Goal: Information Seeking & Learning: Learn about a topic

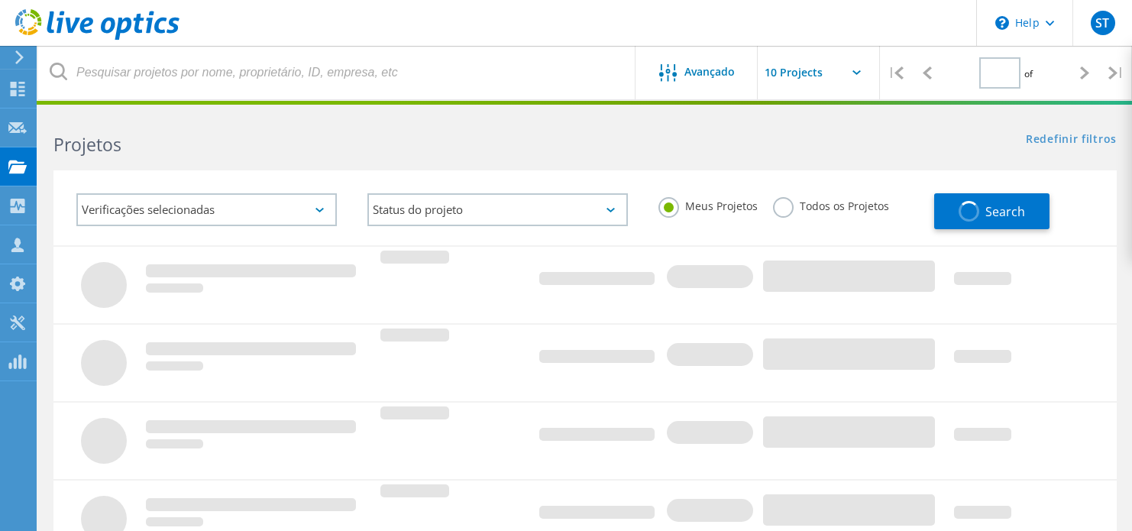
type input "1"
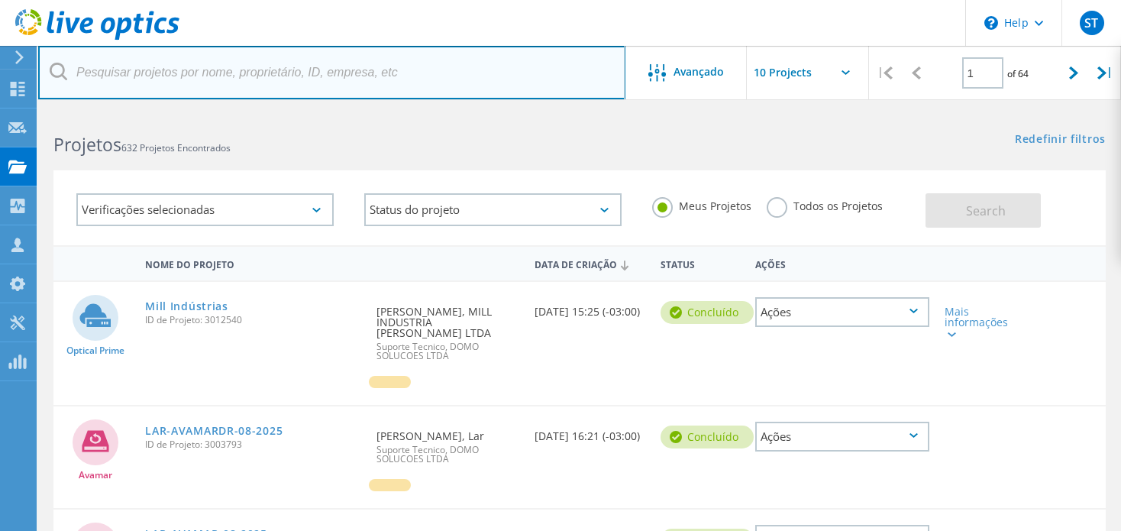
click at [261, 73] on input "text" at bounding box center [331, 72] width 587 height 53
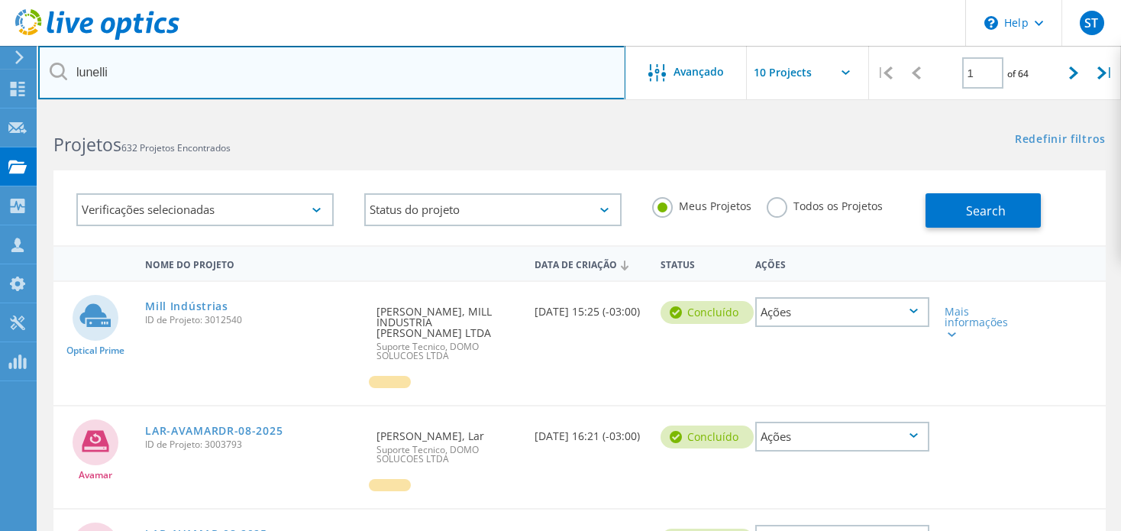
type input "lunelli"
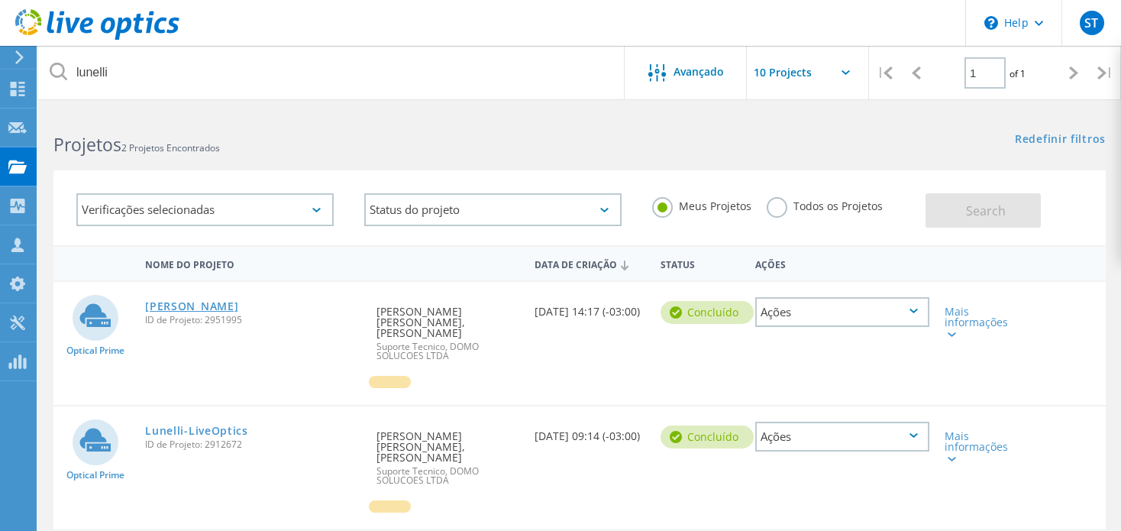
click at [173, 306] on link "[PERSON_NAME]" at bounding box center [191, 306] width 93 height 11
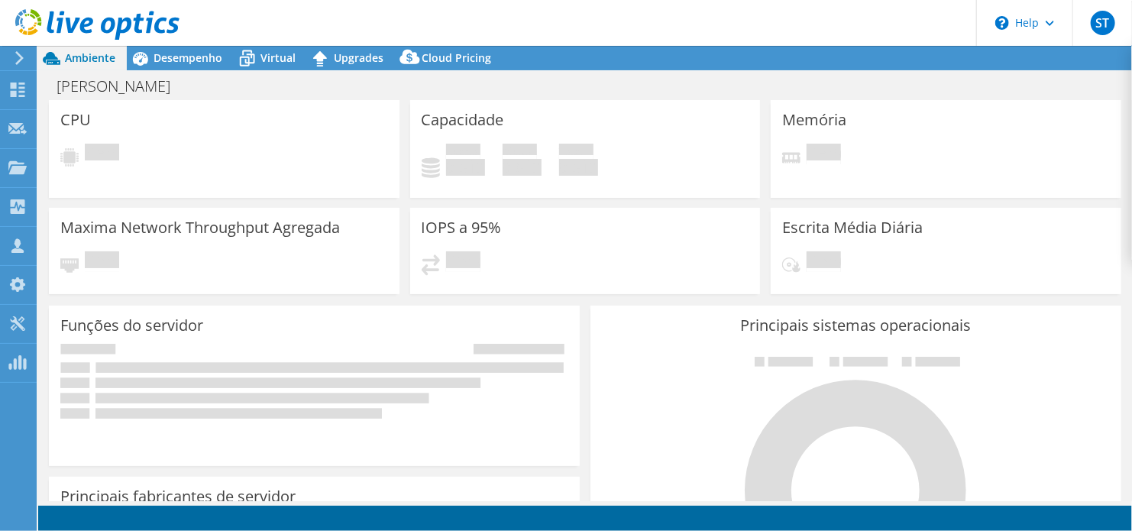
select select "USD"
select select "SouthAmerica"
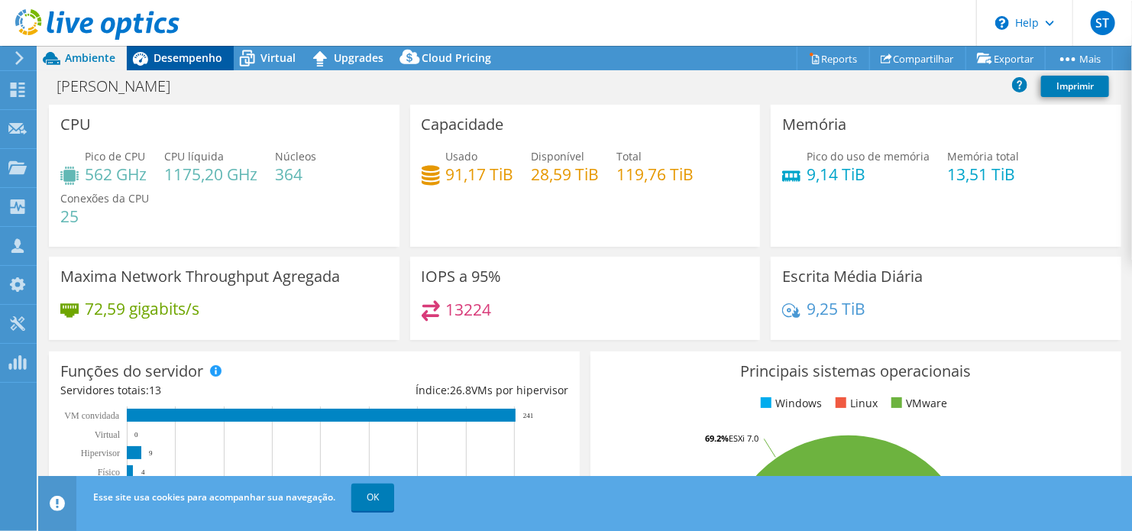
click at [201, 57] on span "Desempenho" at bounding box center [188, 57] width 69 height 15
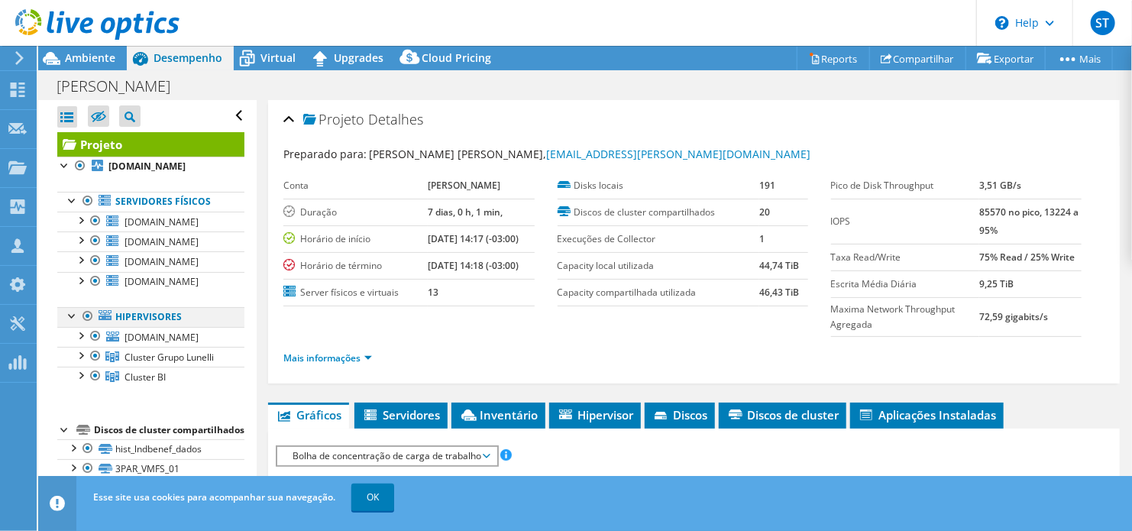
click at [85, 319] on div at bounding box center [87, 316] width 15 height 18
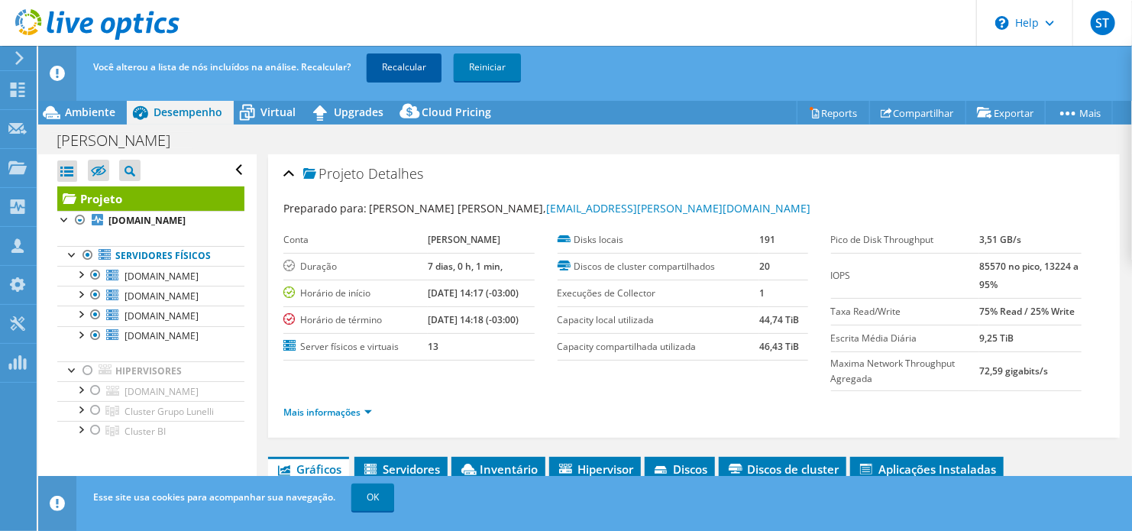
click at [396, 73] on link "Recalcular" at bounding box center [404, 67] width 75 height 28
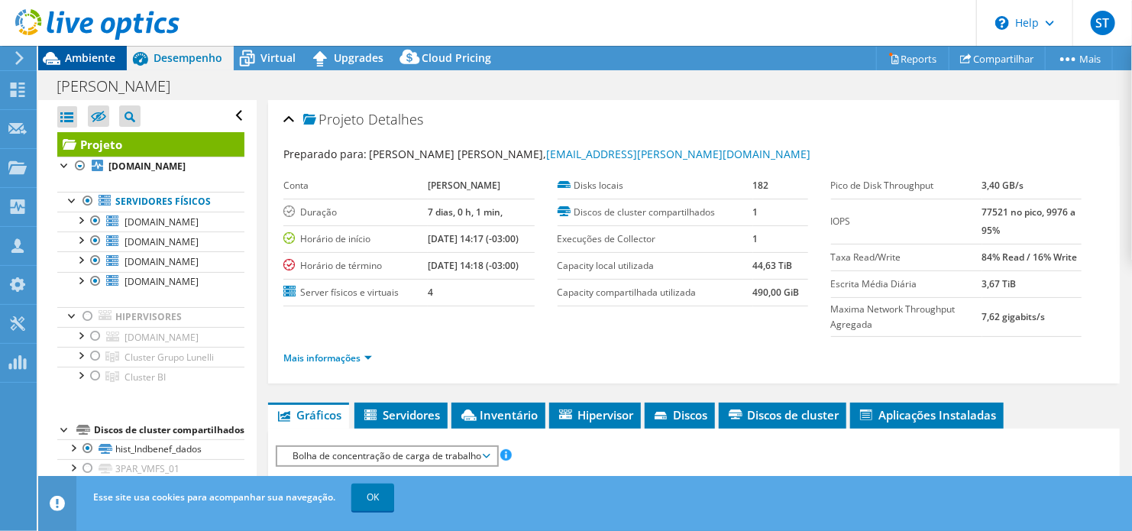
click at [79, 57] on span "Ambiente" at bounding box center [90, 57] width 50 height 15
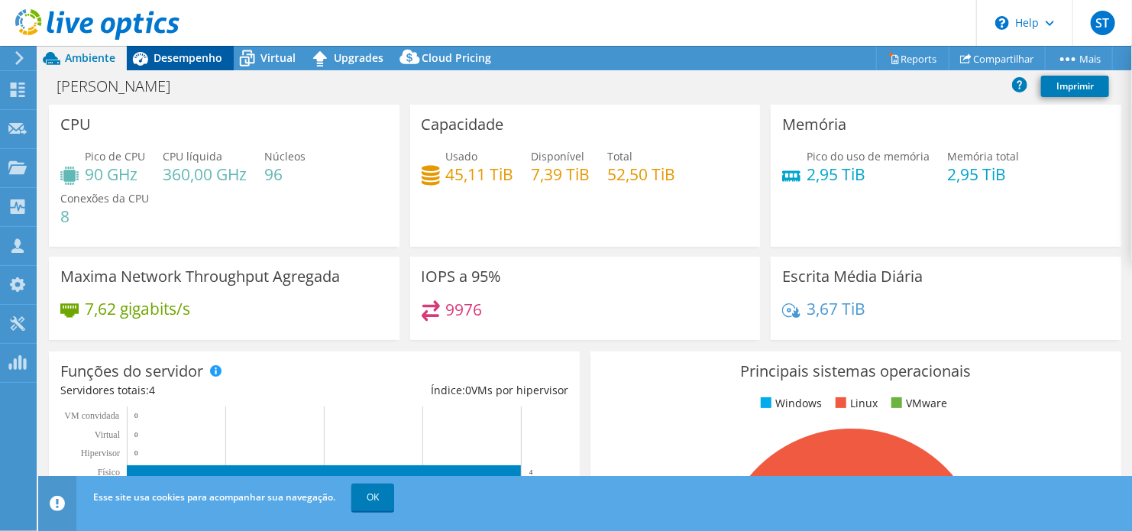
click at [201, 55] on span "Desempenho" at bounding box center [188, 57] width 69 height 15
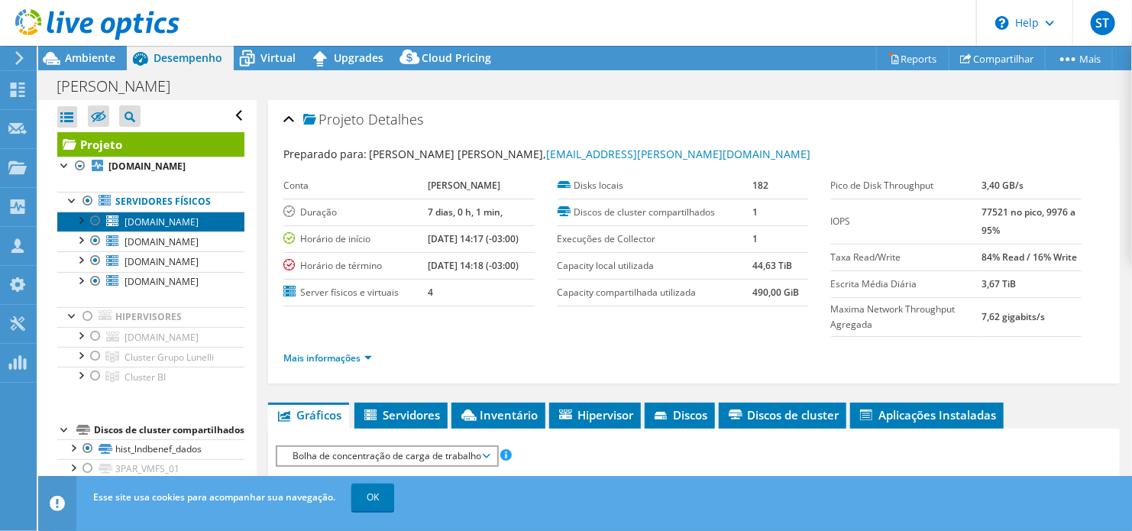
click at [195, 223] on span "serverdb01.corp.com.br" at bounding box center [162, 221] width 74 height 13
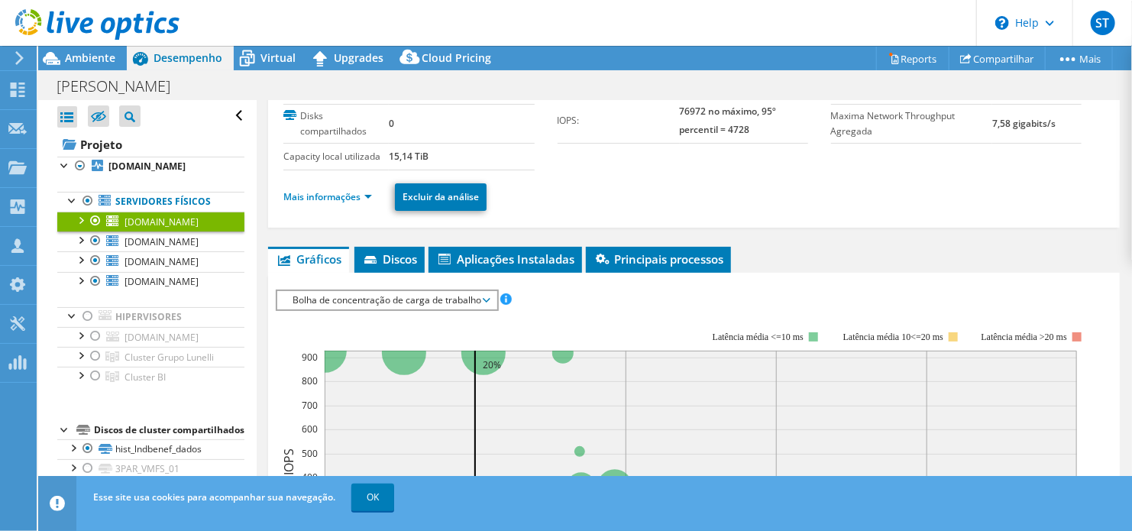
scroll to position [115, 0]
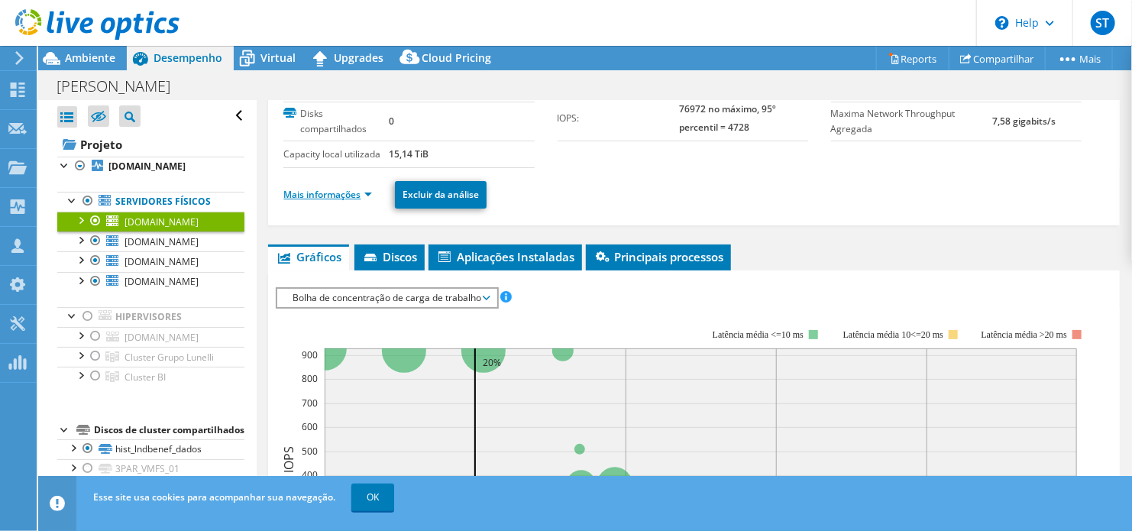
click at [348, 188] on link "Mais informações" at bounding box center [327, 194] width 89 height 13
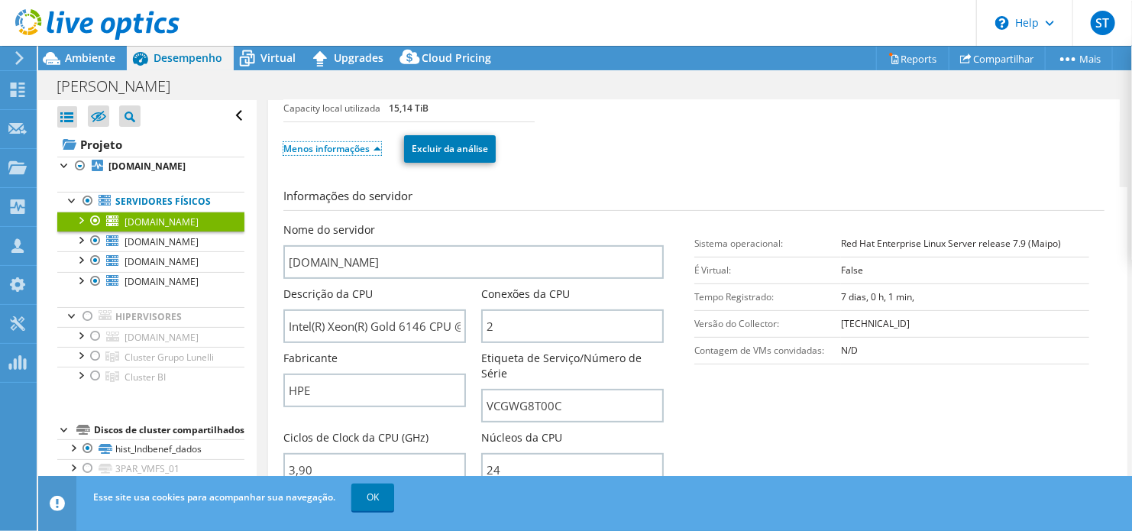
scroll to position [153, 0]
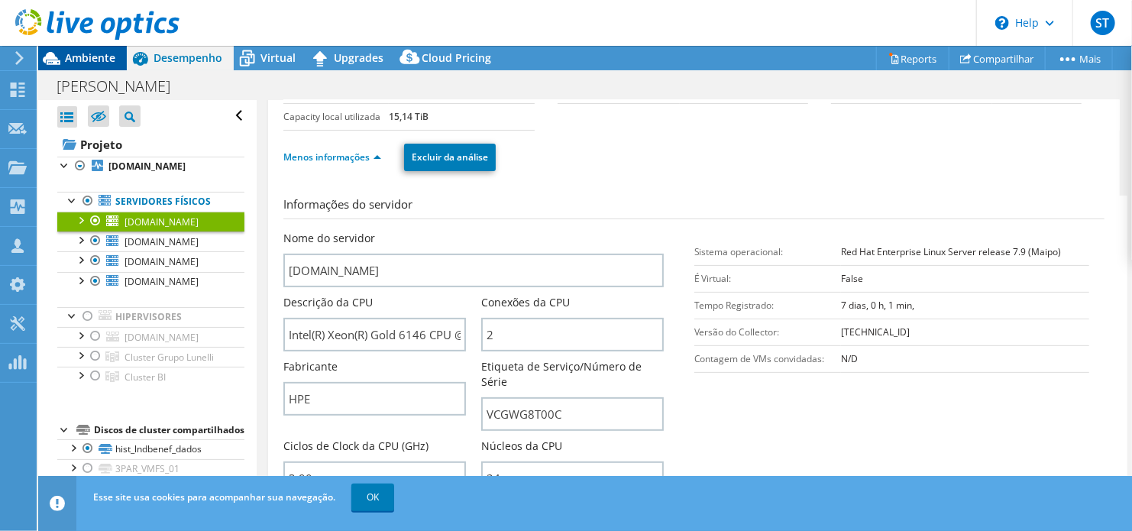
click at [97, 55] on span "Ambiente" at bounding box center [90, 57] width 50 height 15
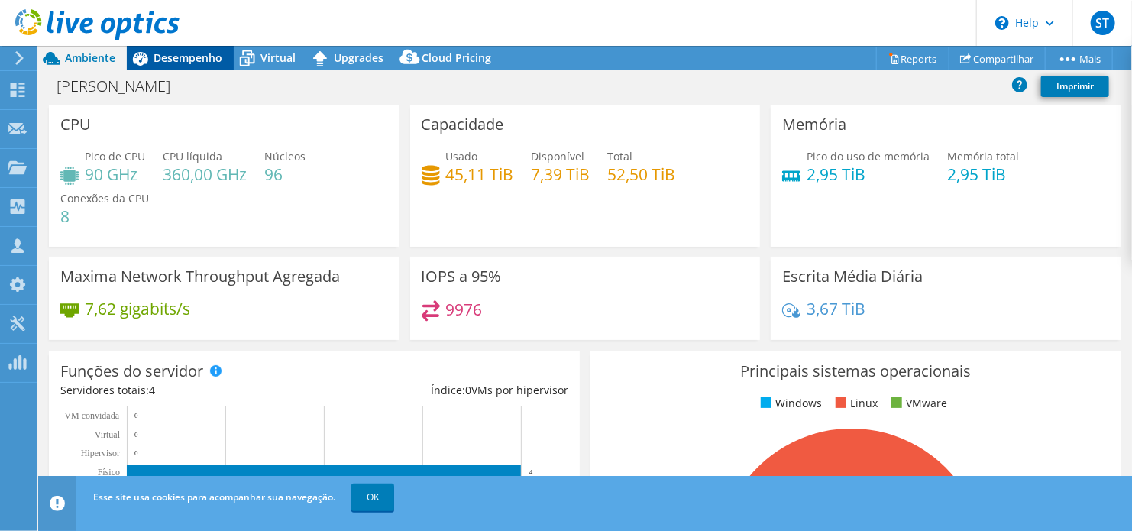
click at [198, 54] on span "Desempenho" at bounding box center [188, 57] width 69 height 15
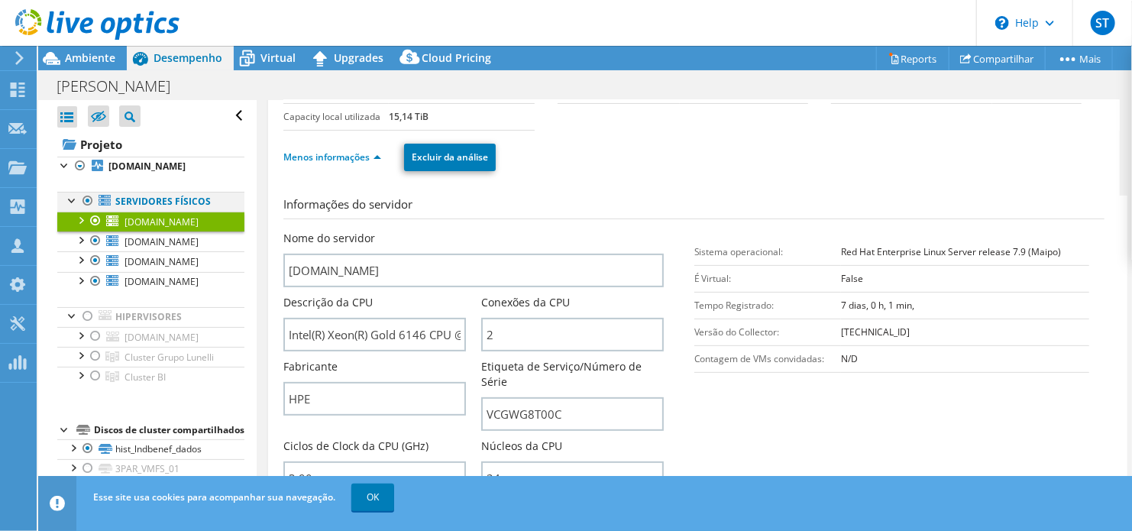
click at [82, 199] on div at bounding box center [87, 201] width 15 height 18
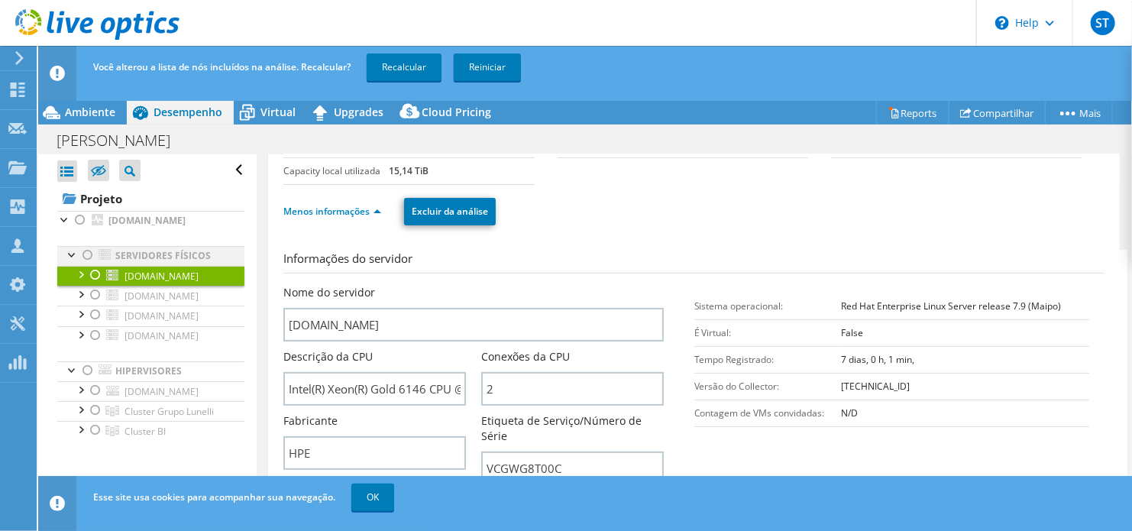
scroll to position [108, 0]
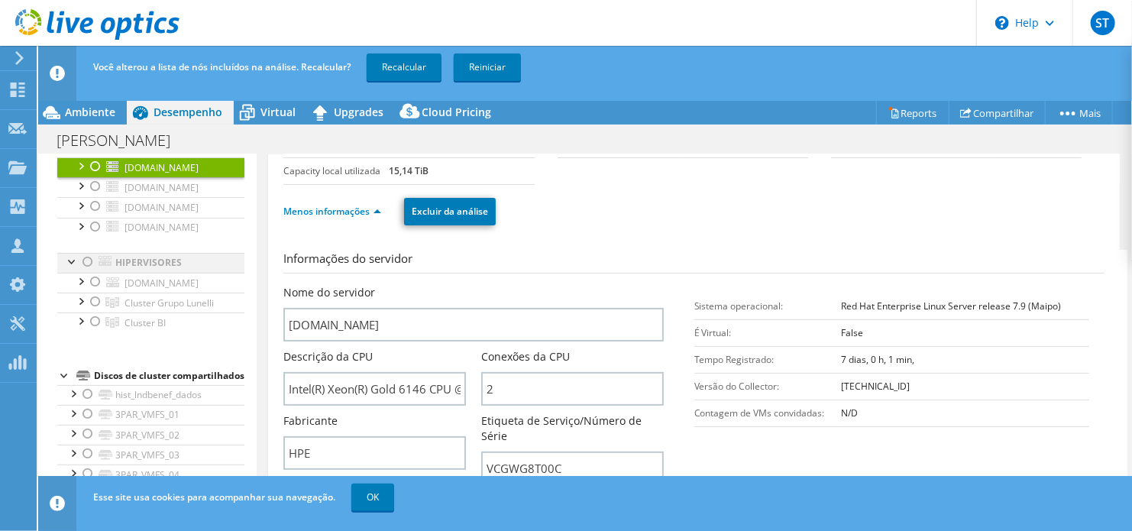
click at [86, 258] on div at bounding box center [87, 262] width 15 height 18
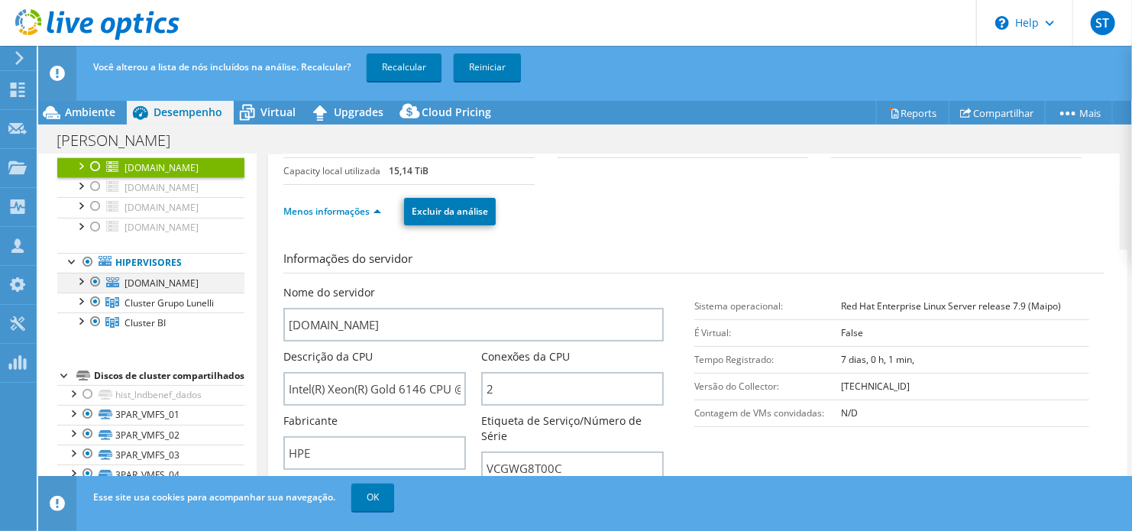
click at [97, 286] on div at bounding box center [95, 282] width 15 height 18
click at [397, 73] on link "Recalcular" at bounding box center [404, 67] width 75 height 28
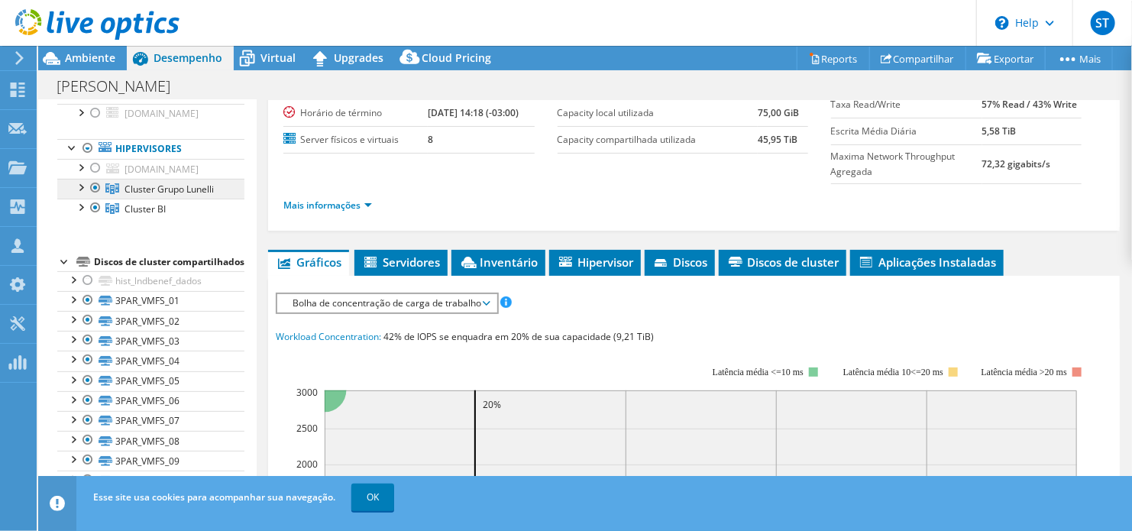
scroll to position [174, 0]
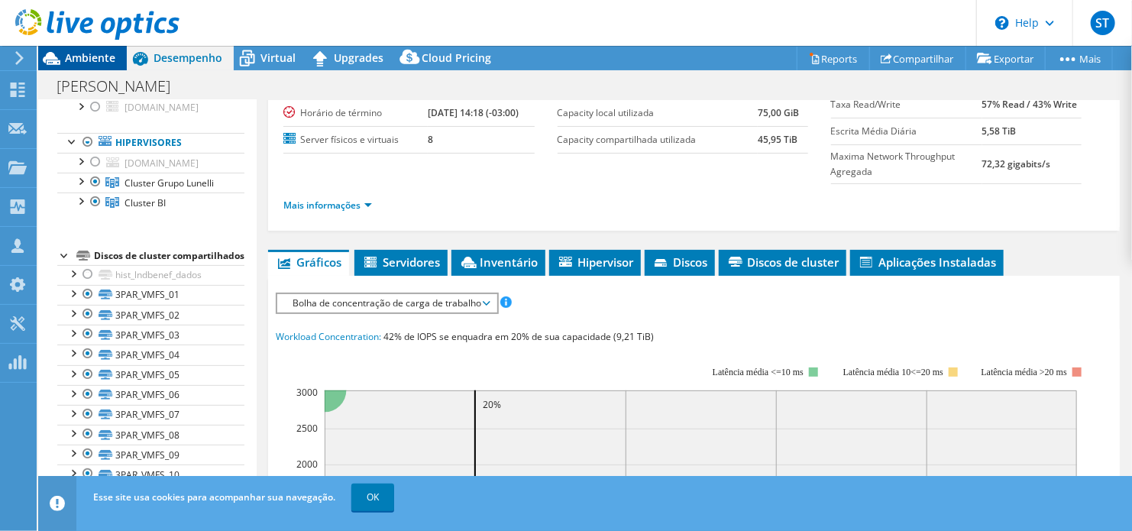
click at [79, 67] on div "Ambiente" at bounding box center [82, 58] width 89 height 24
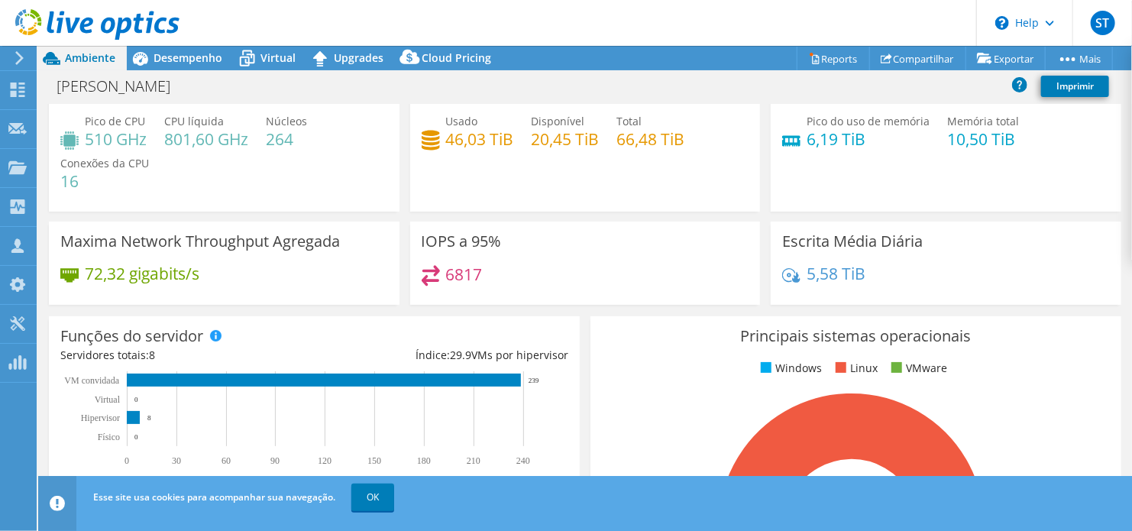
scroll to position [0, 0]
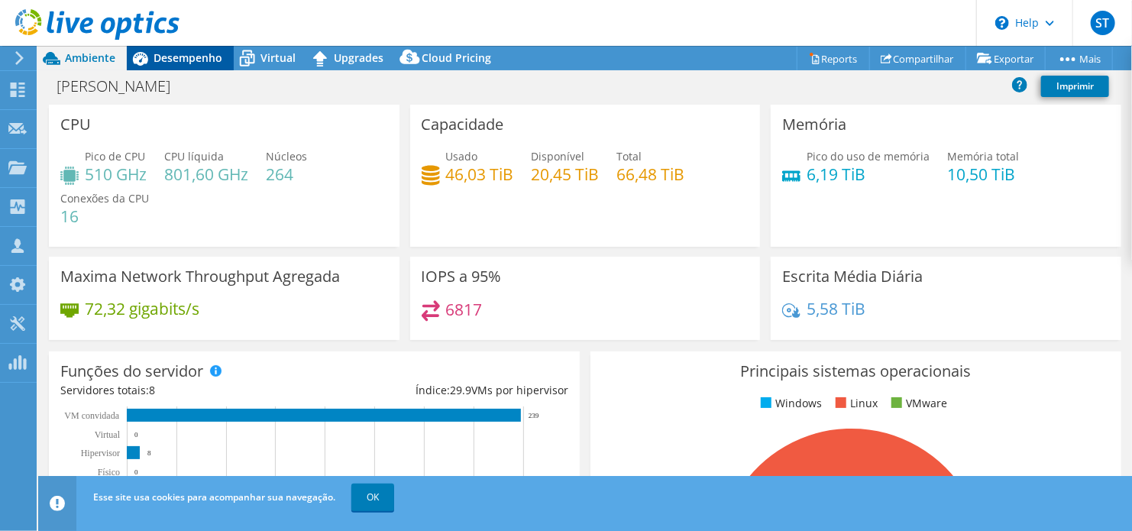
click at [183, 51] on span "Desempenho" at bounding box center [188, 57] width 69 height 15
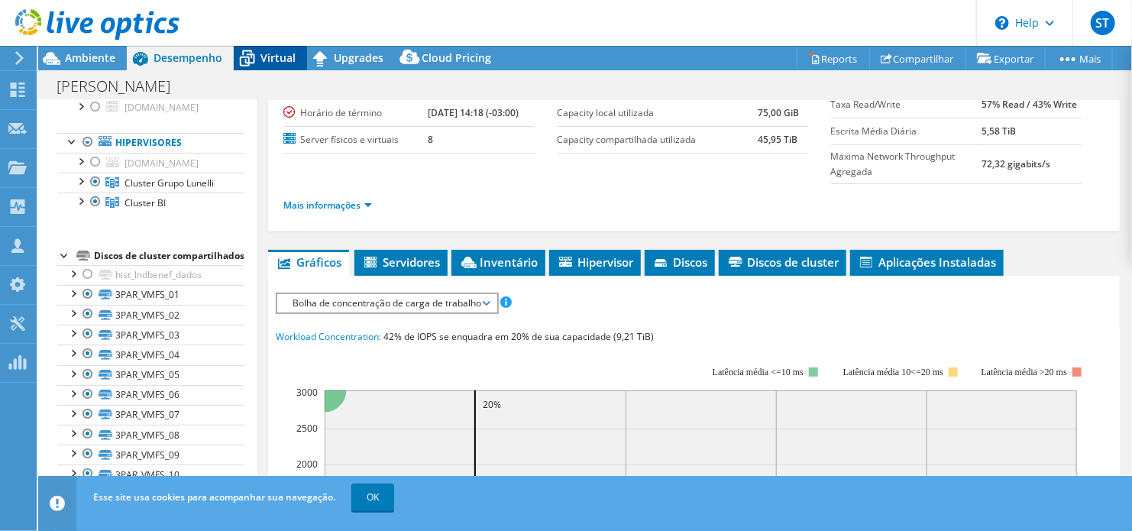
click at [261, 55] on span "Virtual" at bounding box center [278, 57] width 35 height 15
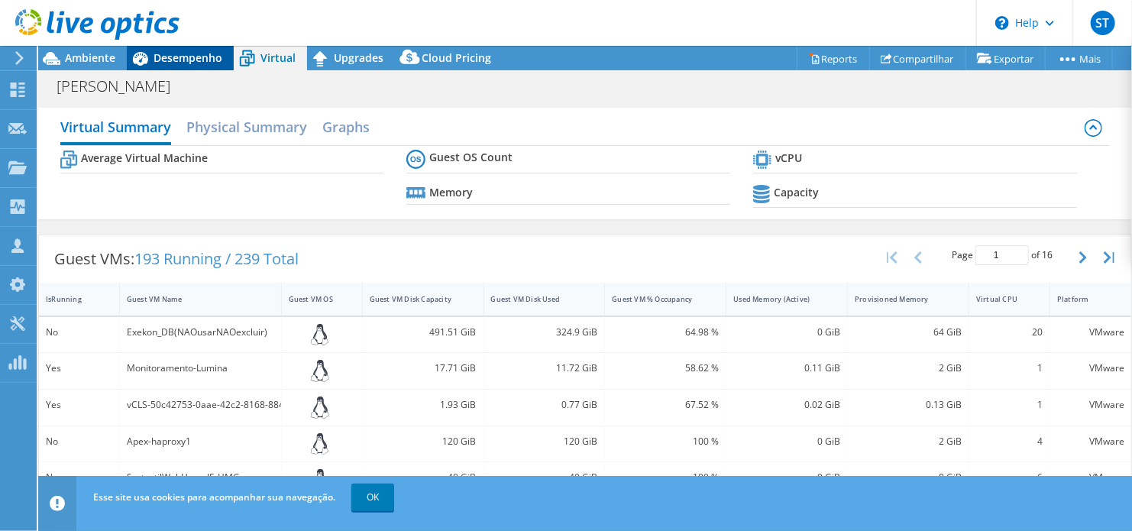
click at [206, 55] on span "Desempenho" at bounding box center [188, 57] width 69 height 15
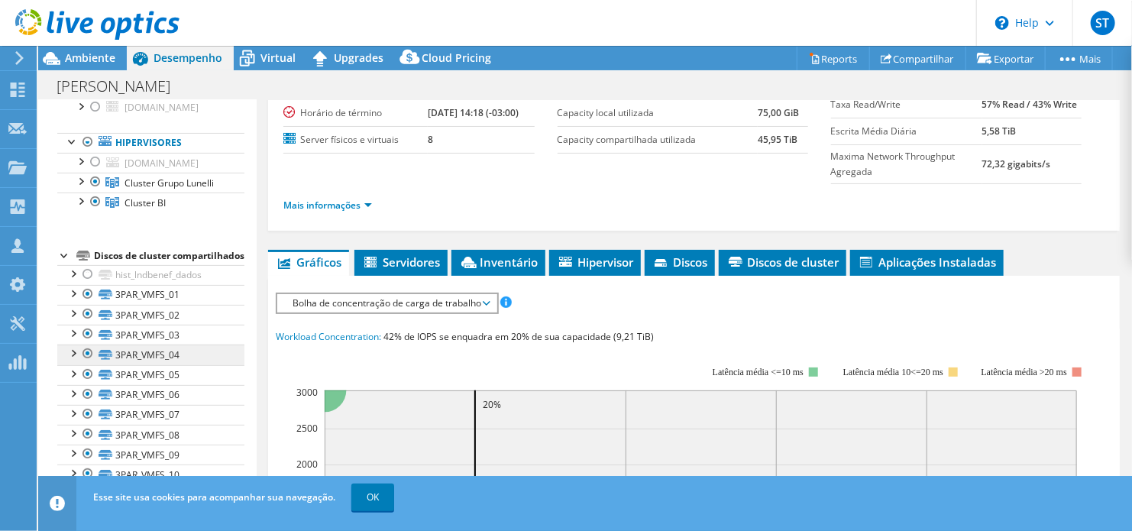
scroll to position [397, 0]
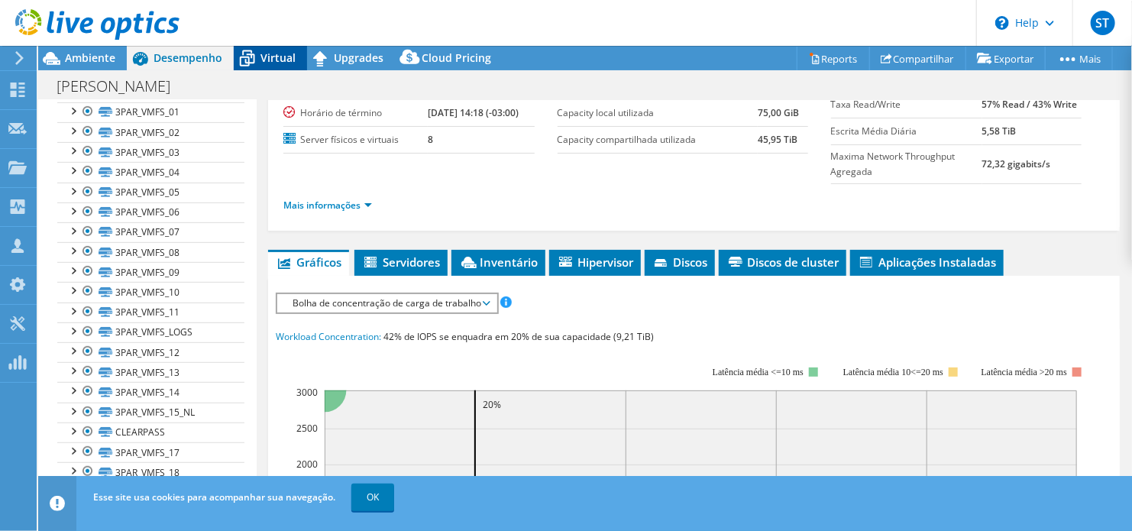
click at [282, 59] on span "Virtual" at bounding box center [278, 57] width 35 height 15
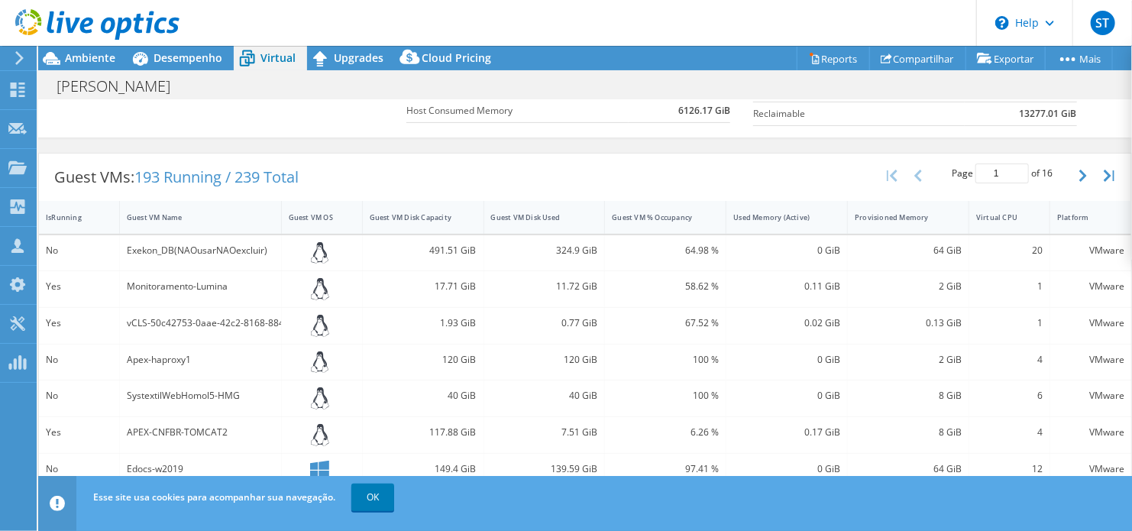
scroll to position [254, 0]
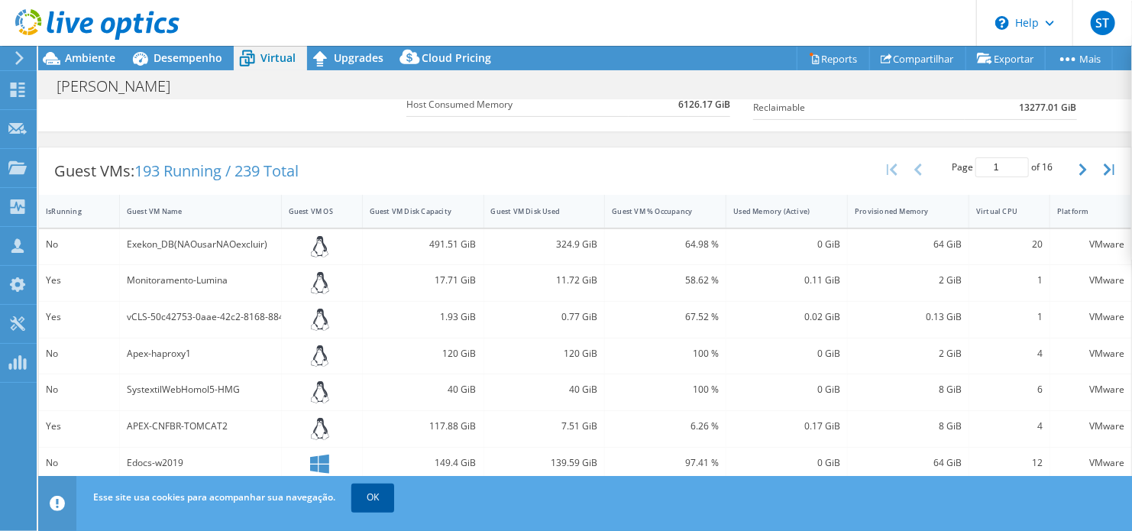
click at [365, 505] on link "OK" at bounding box center [372, 498] width 43 height 28
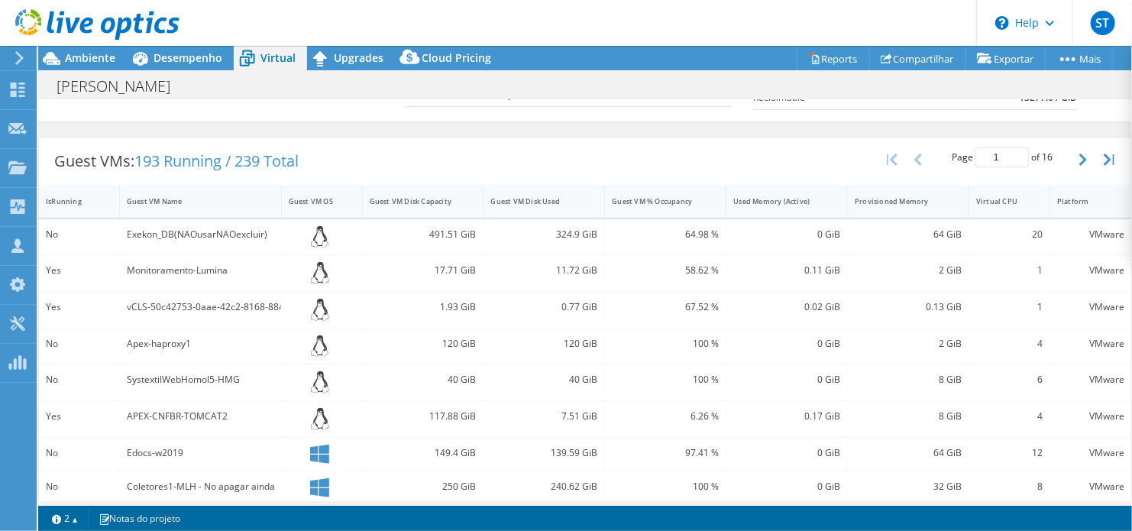
scroll to position [263, 0]
click at [1020, 202] on div "Virtual CPU" at bounding box center [1000, 202] width 62 height 24
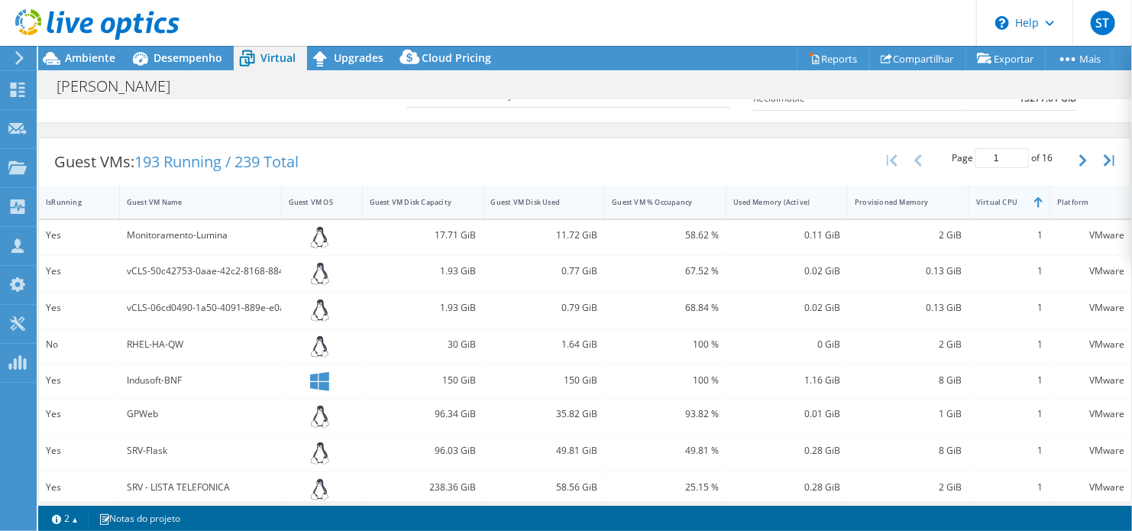
click at [1011, 202] on div "Virtual CPU" at bounding box center [1000, 202] width 48 height 10
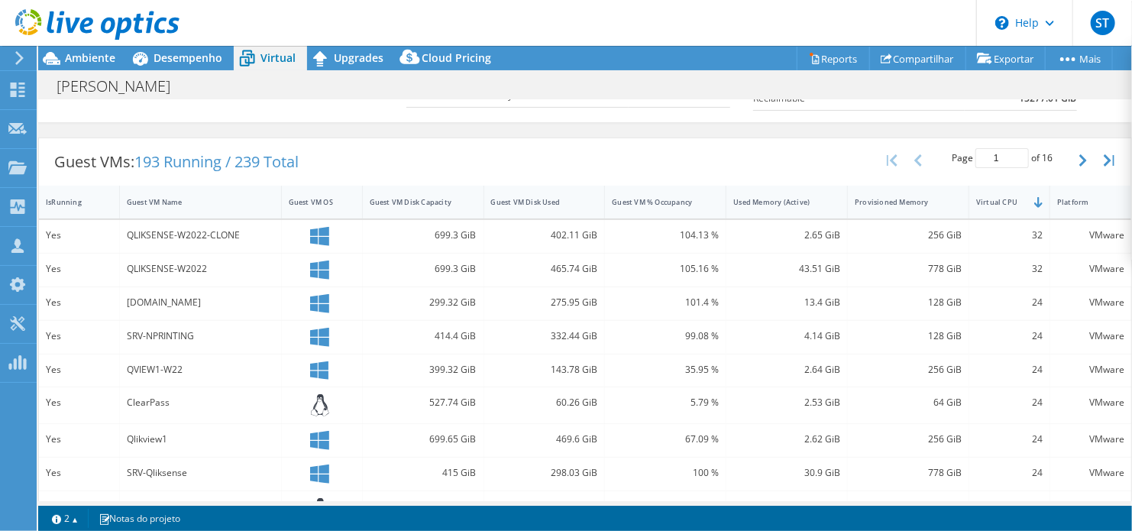
click at [192, 299] on div "QLIKVIEW.corp.com.br" at bounding box center [200, 302] width 147 height 17
click at [155, 229] on div "QLIKSENSE-W2022-CLONE" at bounding box center [200, 235] width 147 height 17
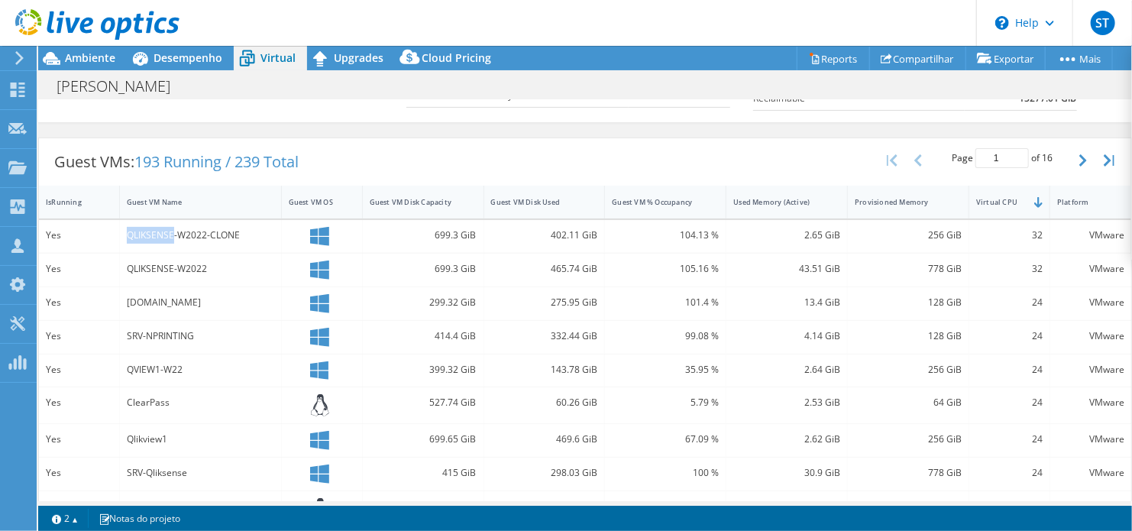
click at [155, 229] on div "QLIKSENSE-W2022-CLONE" at bounding box center [200, 235] width 147 height 17
click at [157, 263] on div "QLIKSENSE-W2022" at bounding box center [200, 269] width 147 height 17
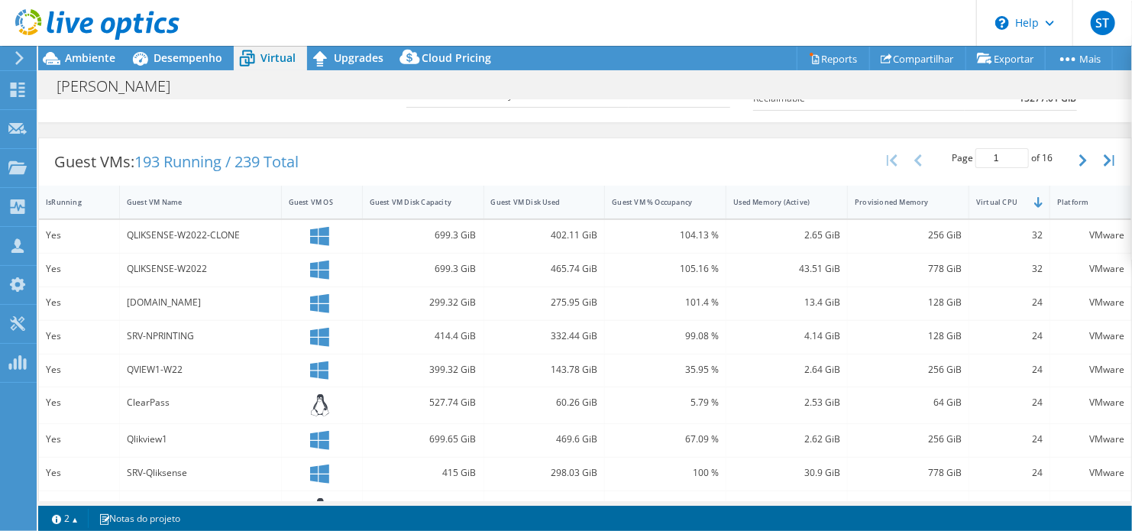
click at [134, 294] on div "QLIKVIEW.corp.com.br" at bounding box center [200, 302] width 147 height 17
click at [137, 328] on div "SRV-NPRINTING" at bounding box center [200, 336] width 147 height 17
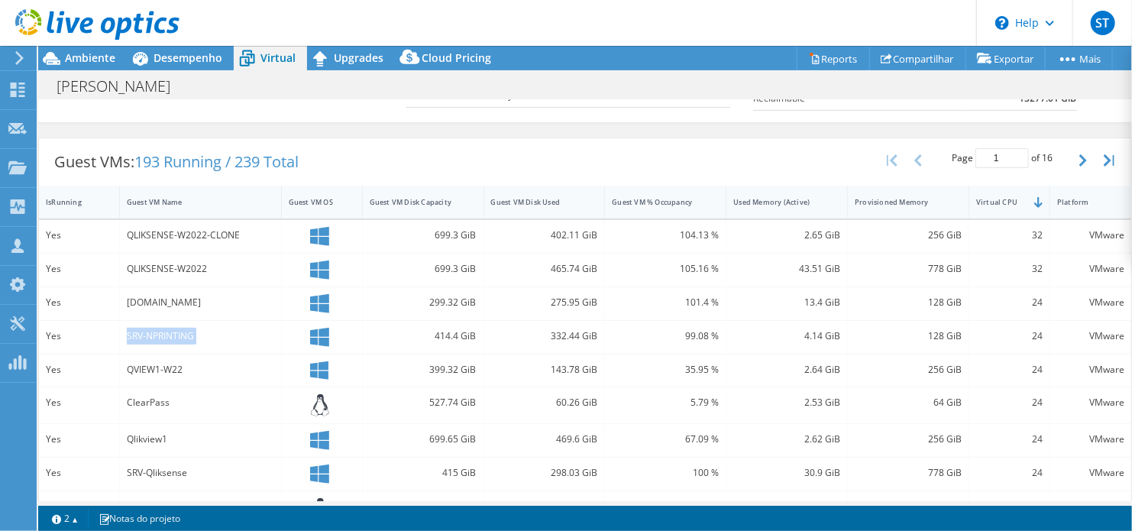
click at [137, 328] on div "SRV-NPRINTING" at bounding box center [200, 336] width 147 height 17
drag, startPoint x: 144, startPoint y: 356, endPoint x: 150, endPoint y: 367, distance: 12.3
click at [150, 367] on div "QVIEW1-W22" at bounding box center [200, 369] width 147 height 17
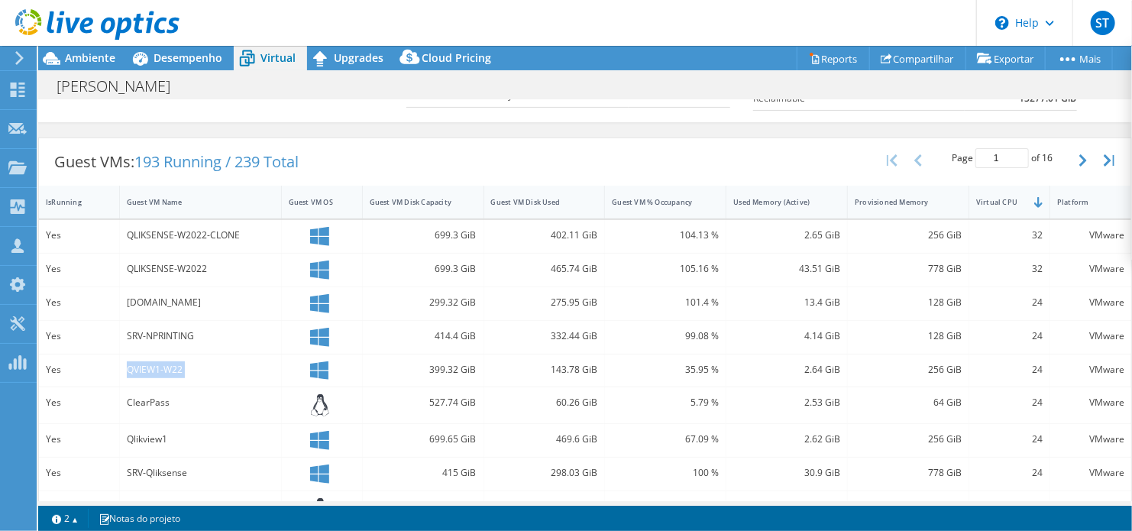
click at [150, 367] on div "QVIEW1-W22" at bounding box center [200, 369] width 147 height 17
click at [147, 394] on div "ClearPass" at bounding box center [200, 402] width 147 height 17
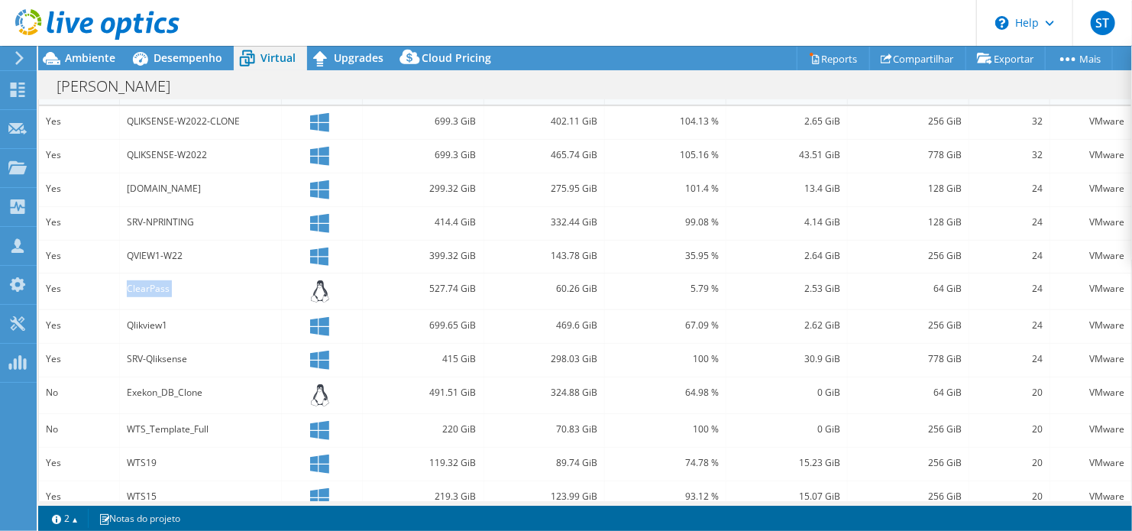
scroll to position [378, 0]
click at [155, 316] on div "Qlikview1" at bounding box center [200, 324] width 147 height 17
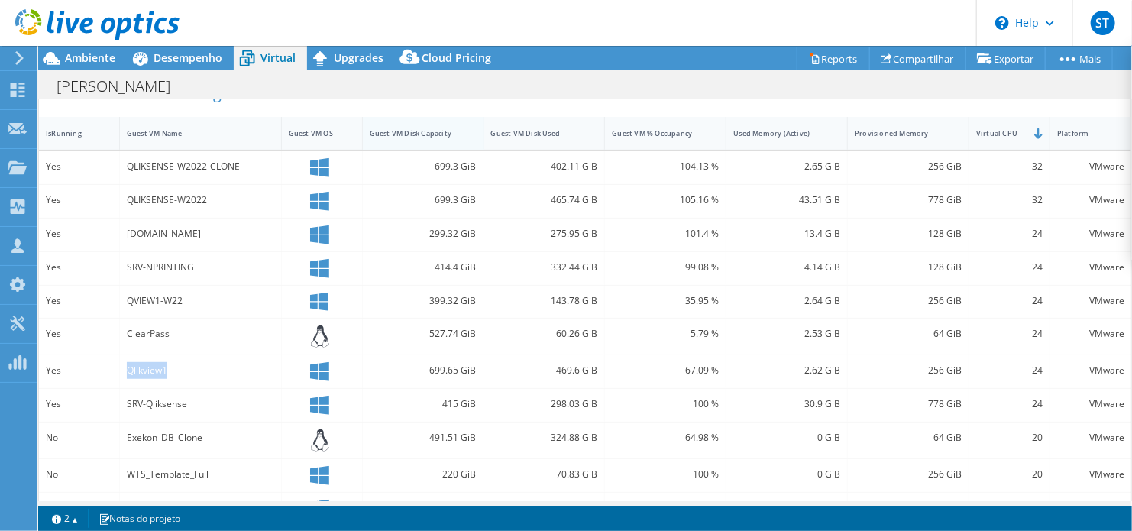
scroll to position [332, 0]
click at [79, 51] on span "Ambiente" at bounding box center [90, 57] width 50 height 15
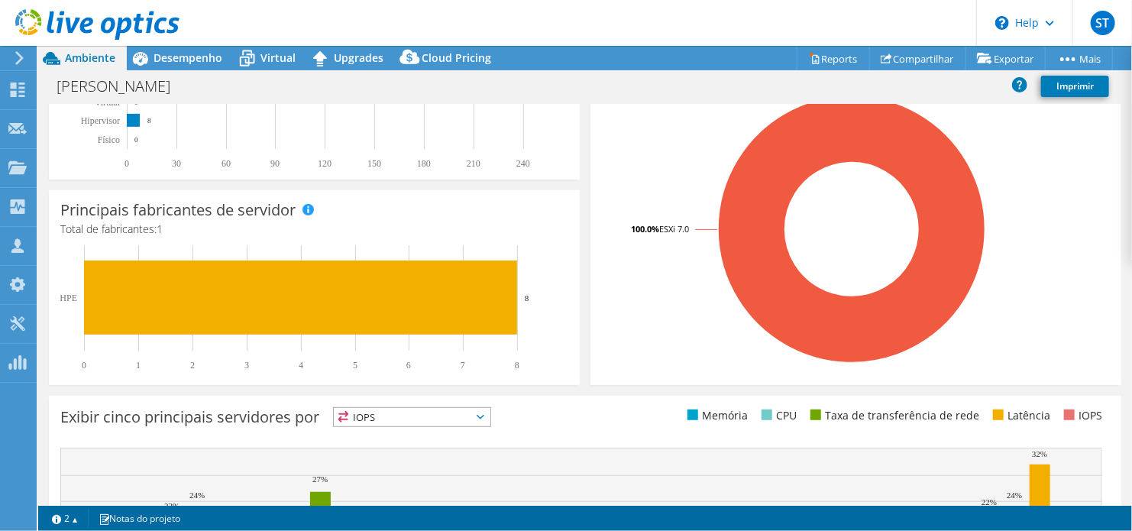
scroll to position [0, 0]
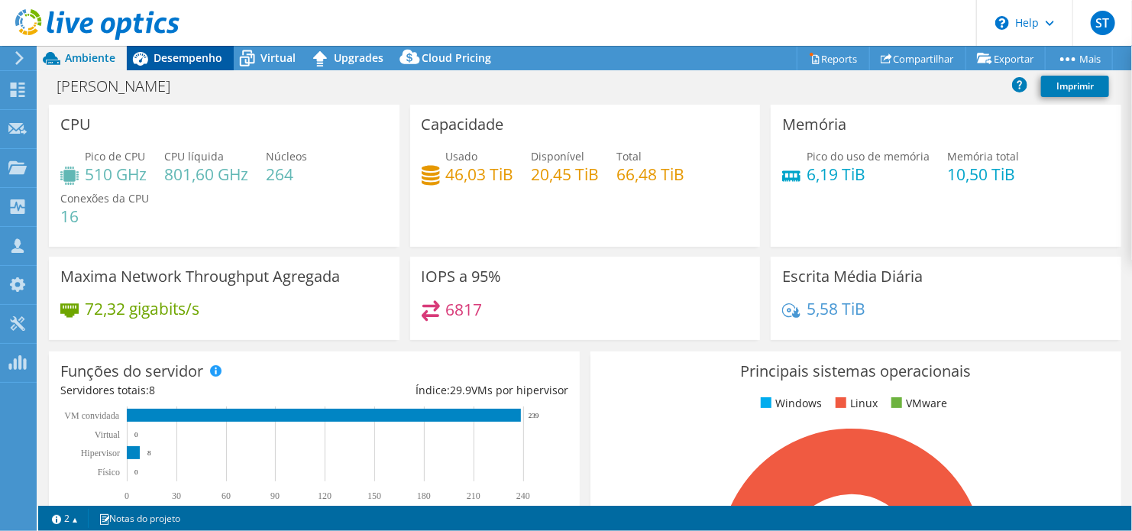
click at [186, 58] on span "Desempenho" at bounding box center [188, 57] width 69 height 15
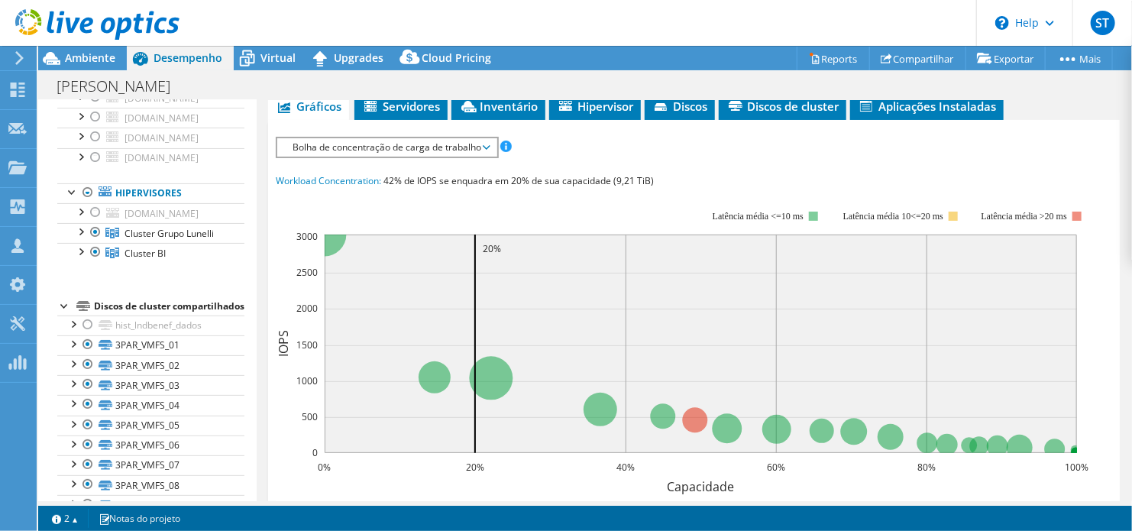
scroll to position [309, 0]
click at [421, 150] on span "Bolha de concentração de carga de trabalho" at bounding box center [387, 147] width 204 height 18
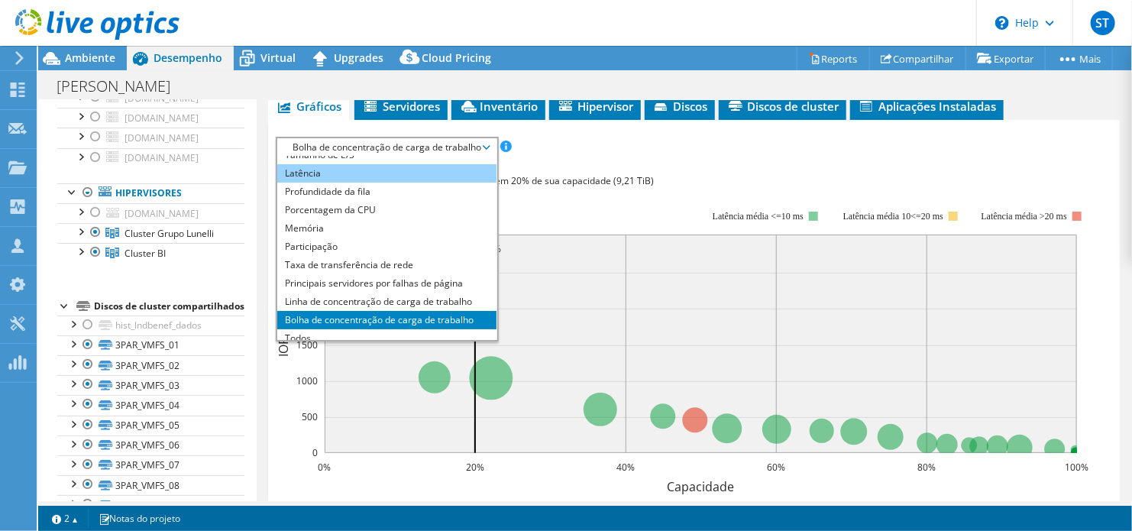
scroll to position [55, 0]
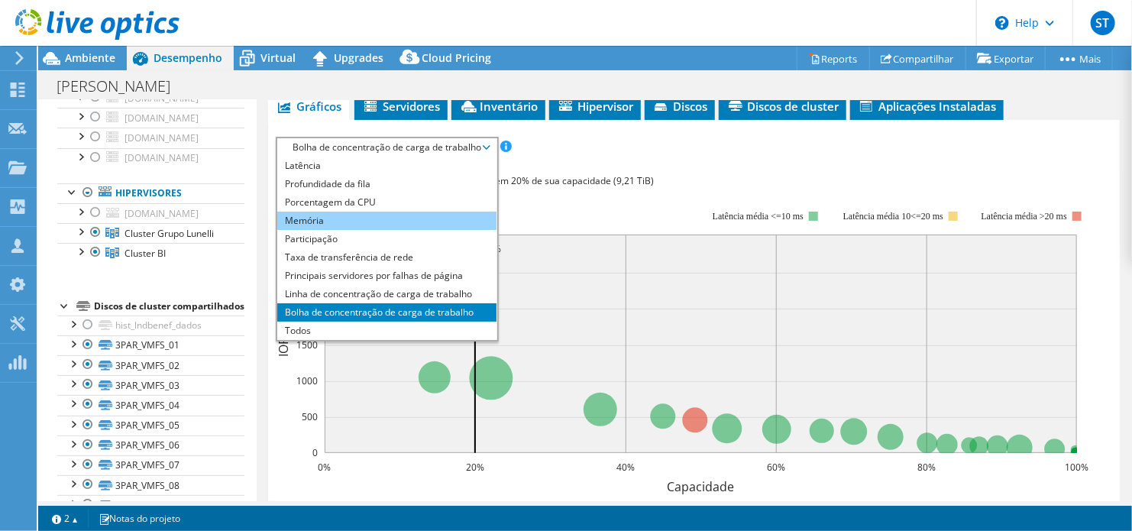
click at [412, 216] on li "Memória" at bounding box center [386, 221] width 219 height 18
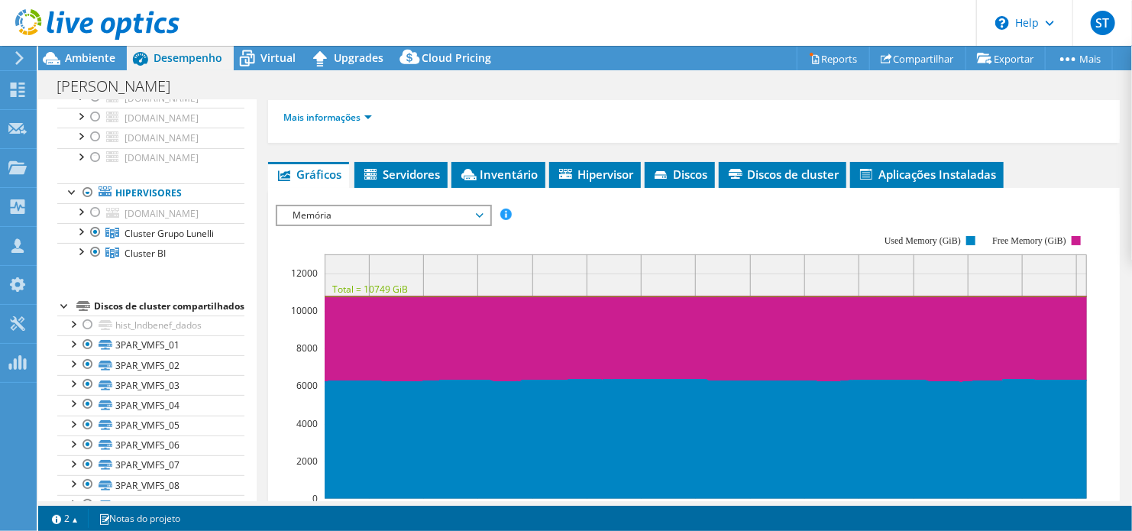
scroll to position [208, 0]
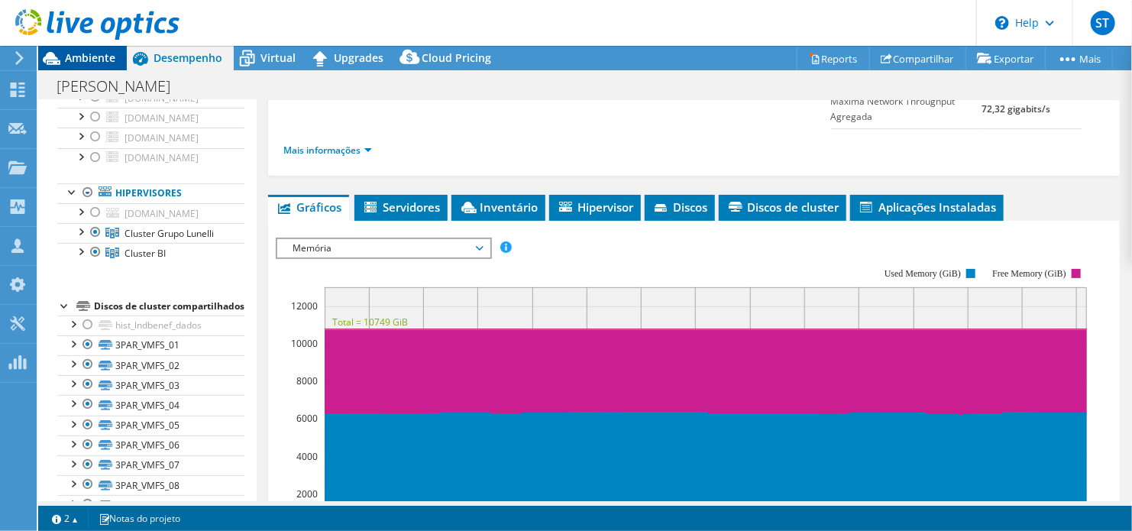
click at [105, 66] on div "Ambiente" at bounding box center [82, 58] width 89 height 24
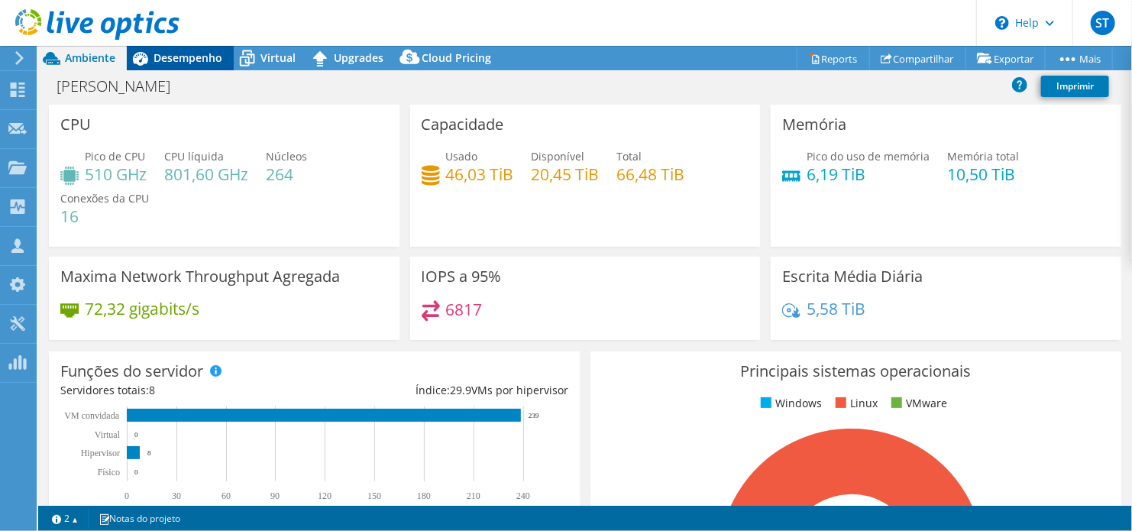
click at [178, 65] on div "Desempenho" at bounding box center [180, 58] width 107 height 24
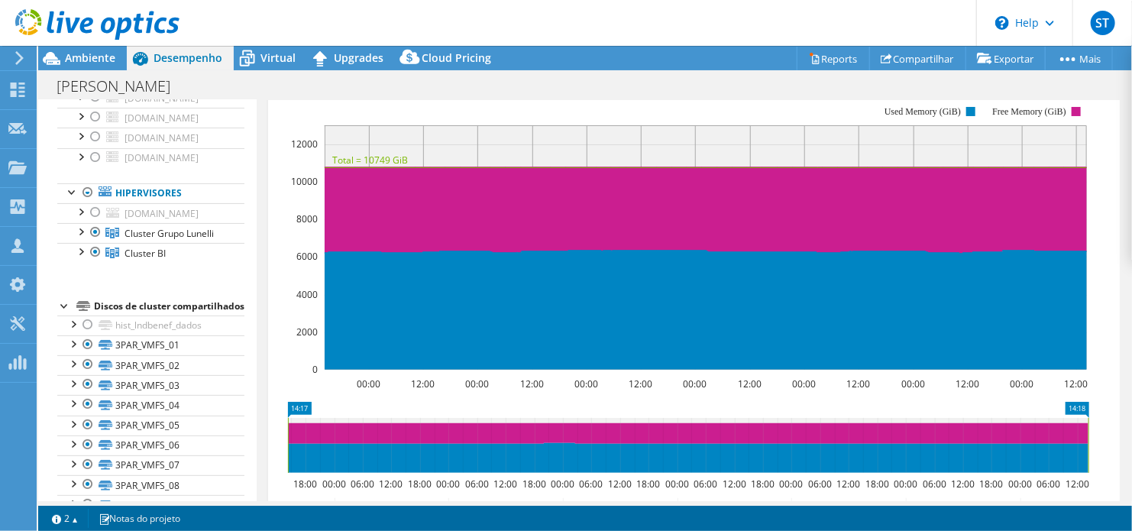
scroll to position [358, 0]
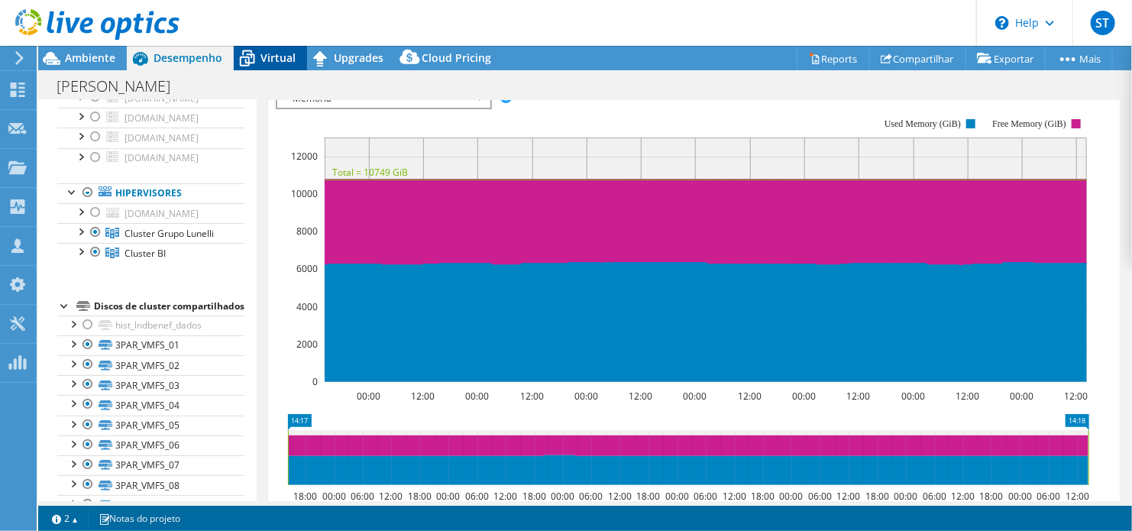
click at [264, 56] on span "Virtual" at bounding box center [278, 57] width 35 height 15
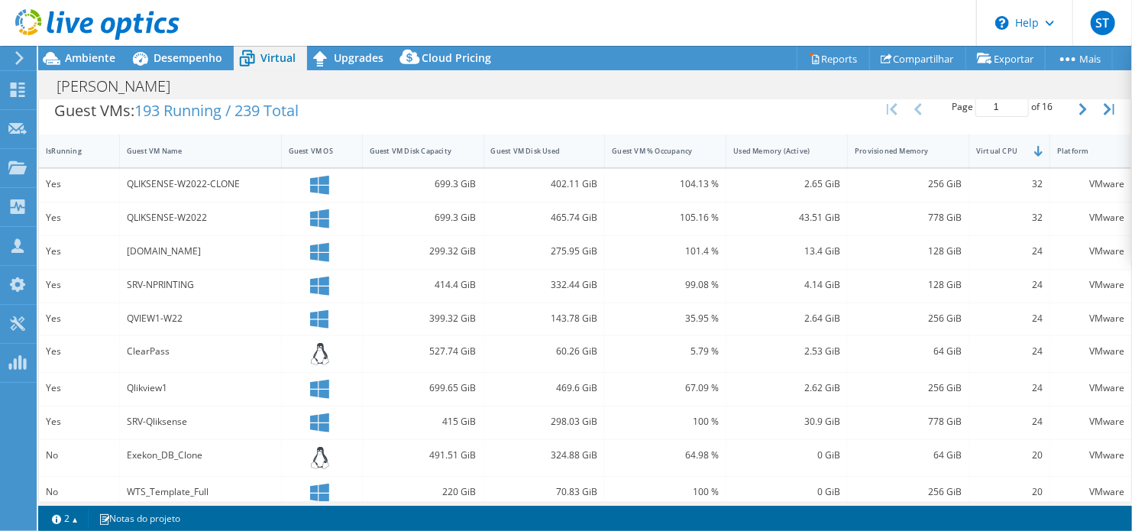
scroll to position [315, 0]
click at [433, 154] on div "Guest VM Disk Capacity" at bounding box center [414, 150] width 102 height 24
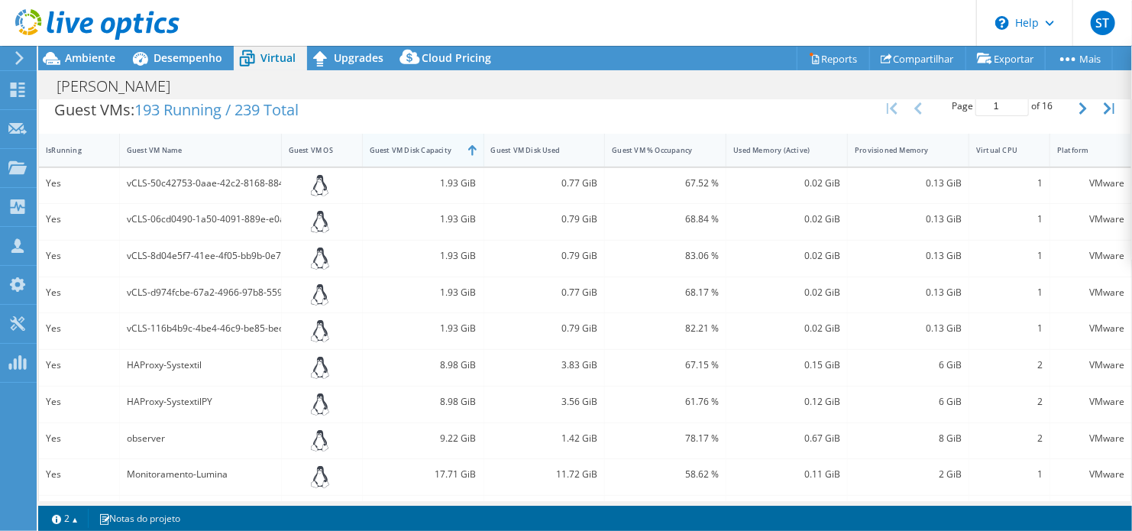
click at [433, 154] on div "Guest VM Disk Capacity" at bounding box center [414, 150] width 102 height 24
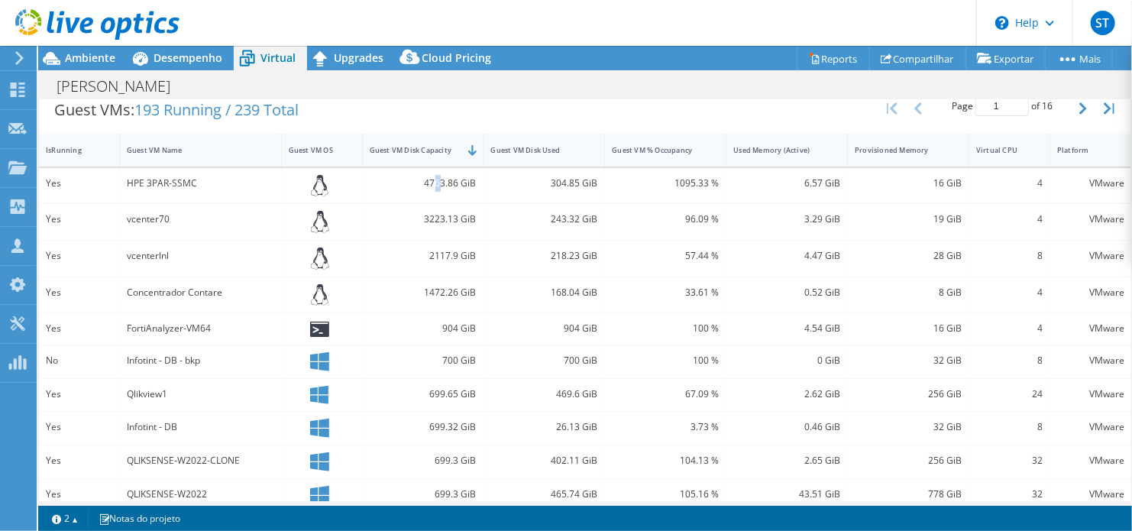
click at [439, 180] on div "4763.86 GiB" at bounding box center [423, 183] width 107 height 17
click at [435, 180] on div "4763.86 GiB" at bounding box center [423, 183] width 107 height 17
drag, startPoint x: 427, startPoint y: 179, endPoint x: 442, endPoint y: 179, distance: 15.3
click at [442, 179] on div "4763.86 GiB" at bounding box center [423, 183] width 107 height 17
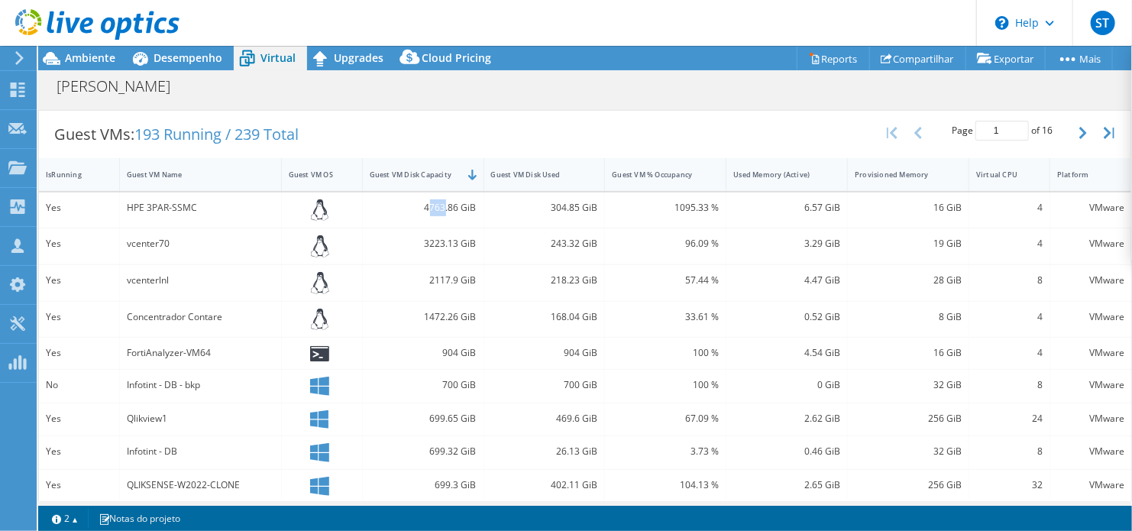
scroll to position [290, 0]
drag, startPoint x: 426, startPoint y: 238, endPoint x: 439, endPoint y: 238, distance: 13.8
click at [439, 238] on div "3223.13 GiB" at bounding box center [423, 243] width 107 height 17
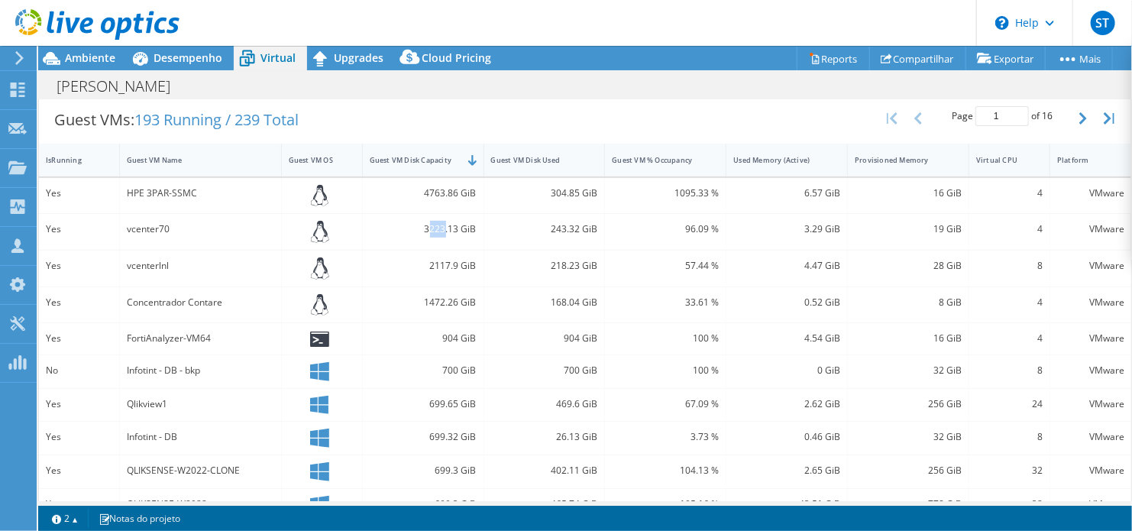
scroll to position [306, 0]
drag, startPoint x: 425, startPoint y: 302, endPoint x: 441, endPoint y: 299, distance: 16.3
click at [441, 299] on div "1472.26 GiB" at bounding box center [423, 301] width 107 height 17
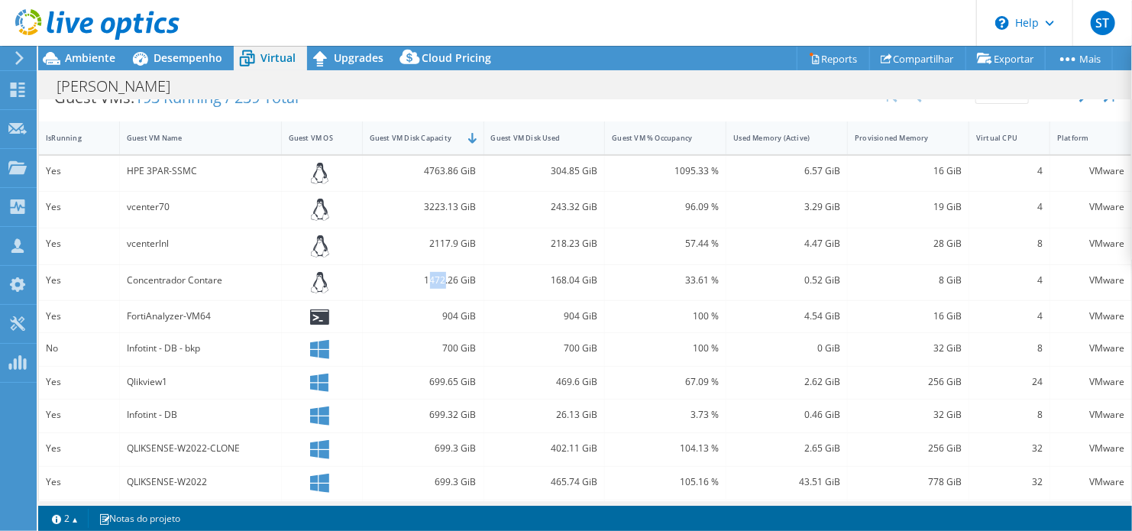
scroll to position [328, 0]
drag, startPoint x: 441, startPoint y: 306, endPoint x: 451, endPoint y: 306, distance: 10.7
click at [451, 306] on div "904 GiB" at bounding box center [423, 314] width 107 height 17
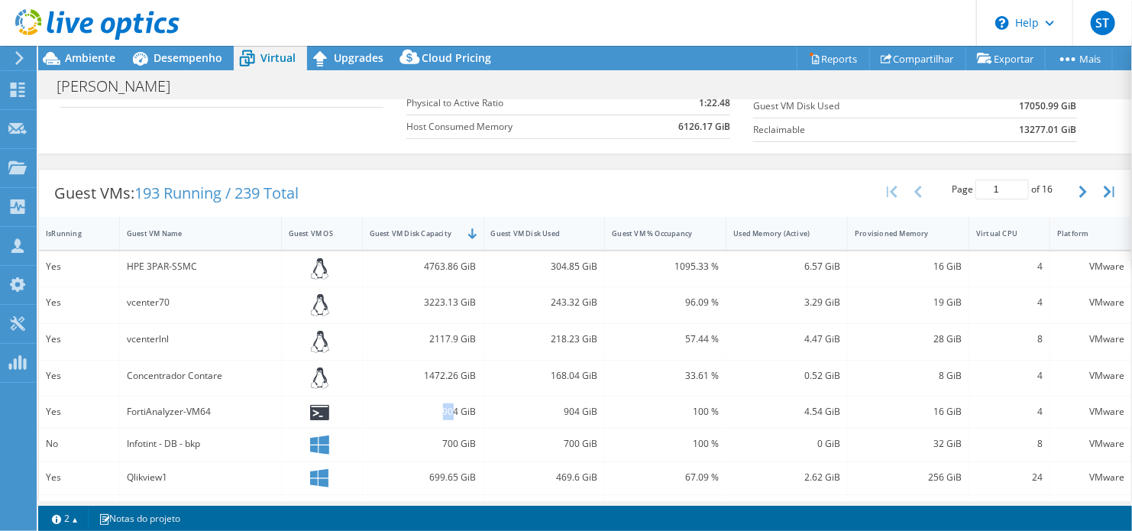
scroll to position [232, 0]
drag, startPoint x: 143, startPoint y: 262, endPoint x: 205, endPoint y: 264, distance: 61.9
click at [205, 264] on div "HPE 3PAR-SSMC" at bounding box center [200, 265] width 147 height 17
copy div "3PAR-SSMC"
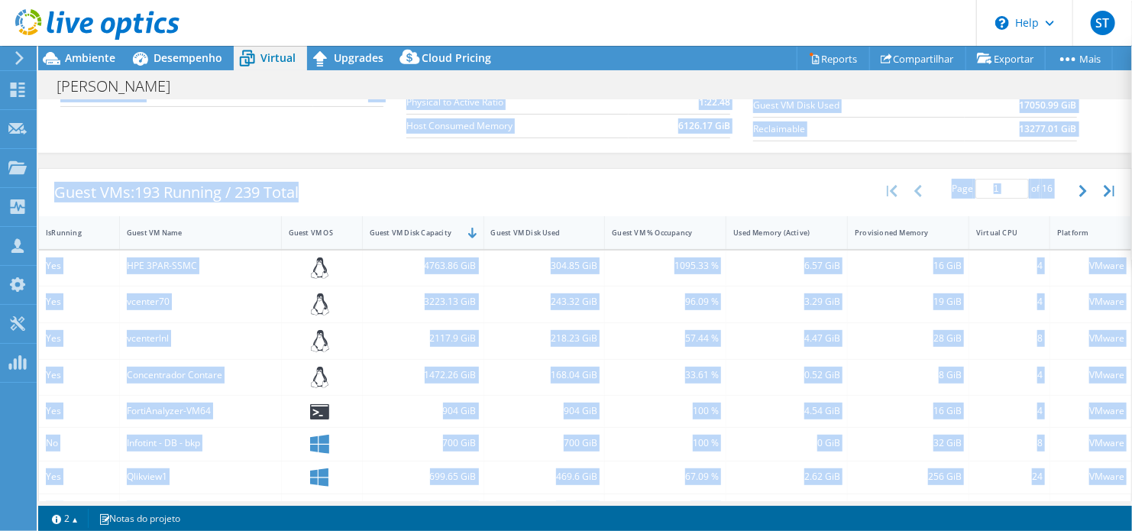
scroll to position [244, 0]
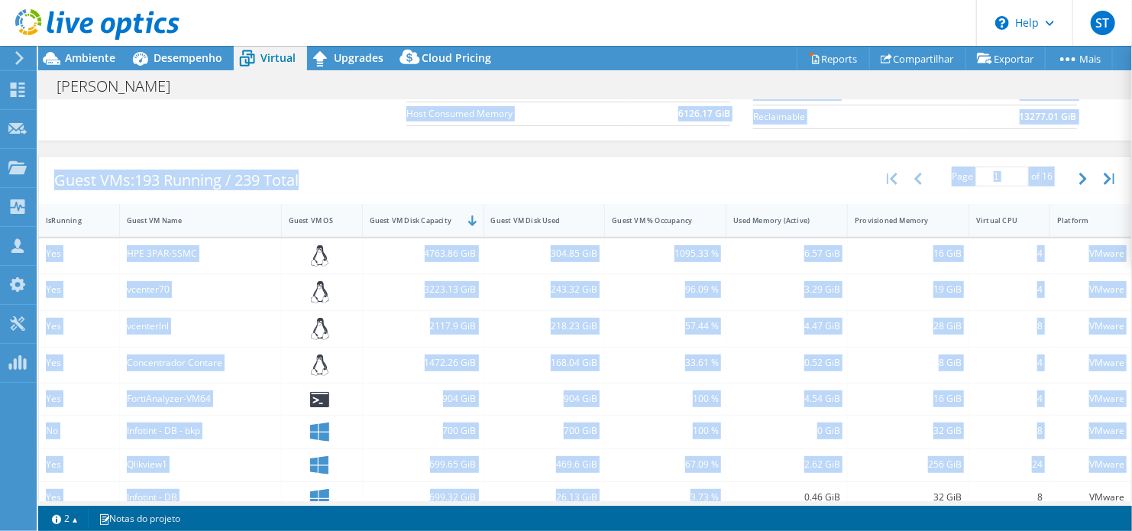
drag, startPoint x: 641, startPoint y: 504, endPoint x: 806, endPoint y: 478, distance: 167.0
click at [806, 478] on div "Ações de projeto Ações de projeto Reports Compartilhar Exportar vSAN ReadyNode …" at bounding box center [585, 288] width 1094 height 485
click at [760, 336] on div "4.47 GiB" at bounding box center [787, 329] width 121 height 36
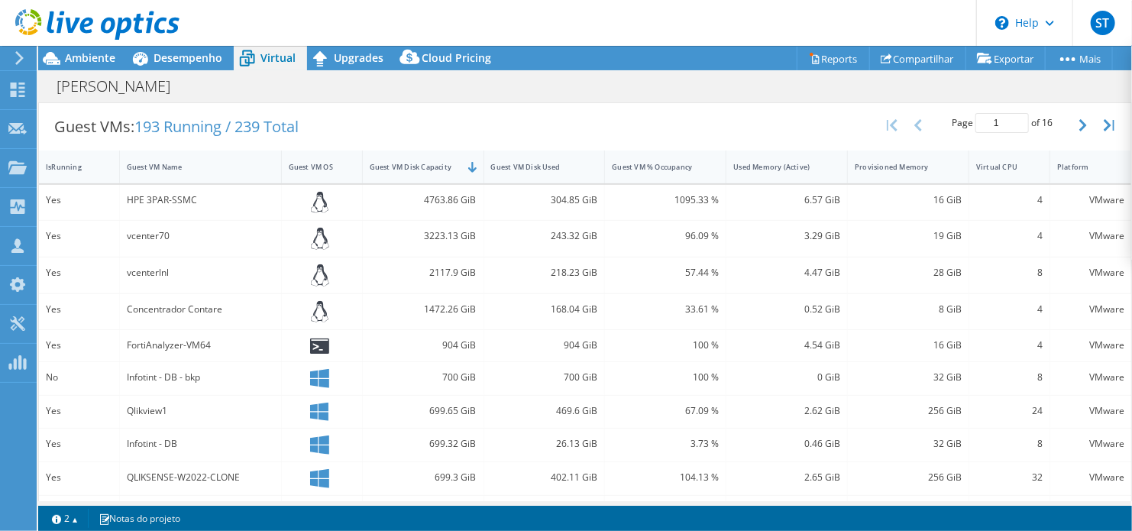
scroll to position [297, 0]
click at [176, 156] on div "Guest VM Name" at bounding box center [191, 168] width 143 height 24
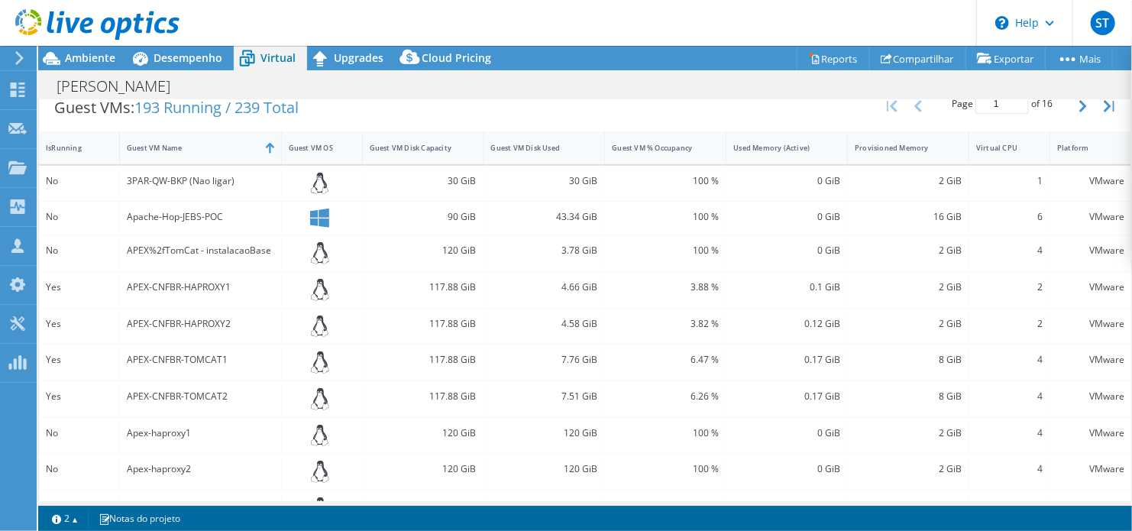
scroll to position [316, 0]
click at [437, 144] on div "Guest VM Disk Capacity" at bounding box center [414, 149] width 89 height 10
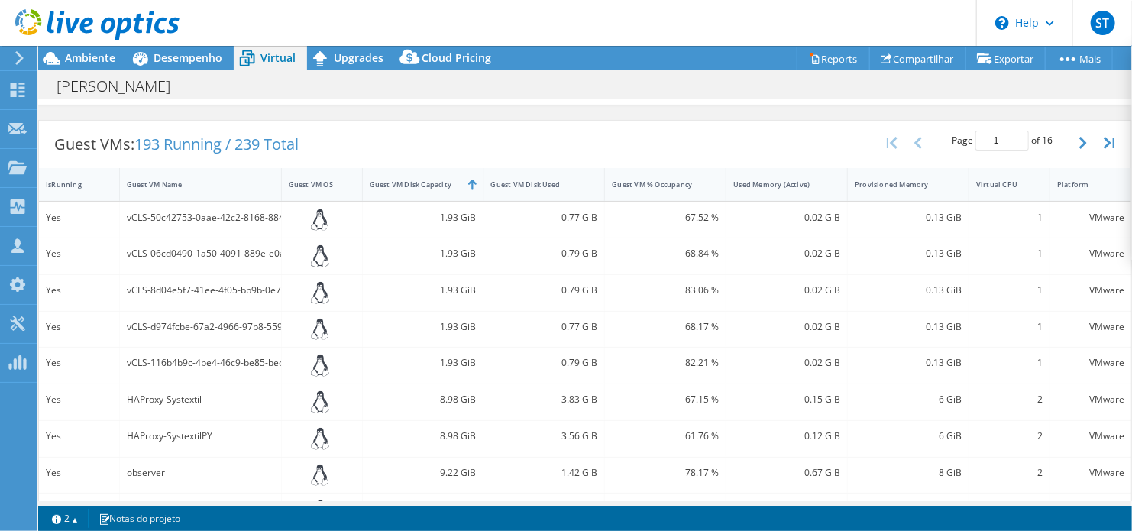
scroll to position [281, 0]
click at [403, 184] on div "Guest VM Disk Capacity" at bounding box center [414, 184] width 89 height 10
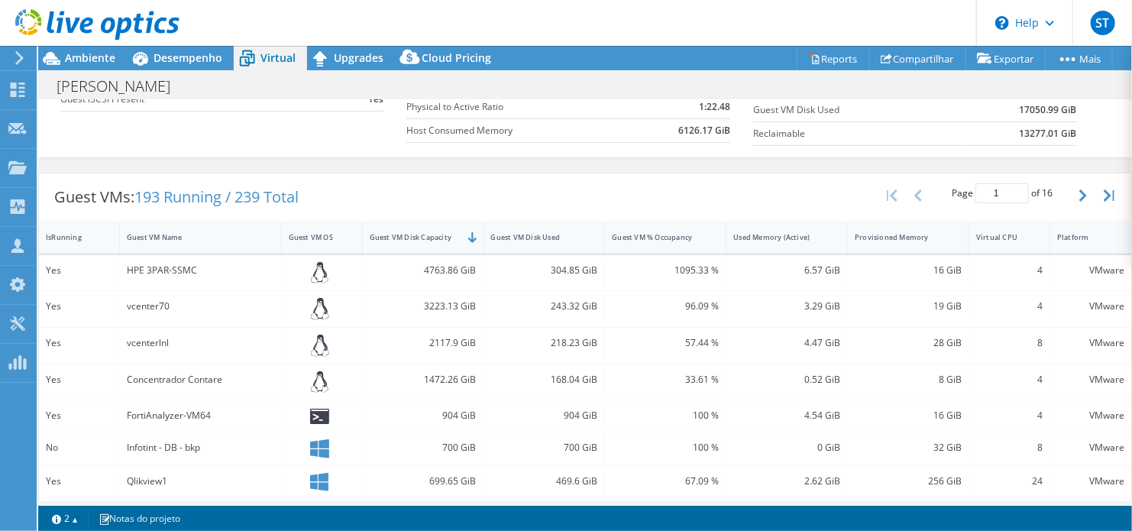
scroll to position [223, 0]
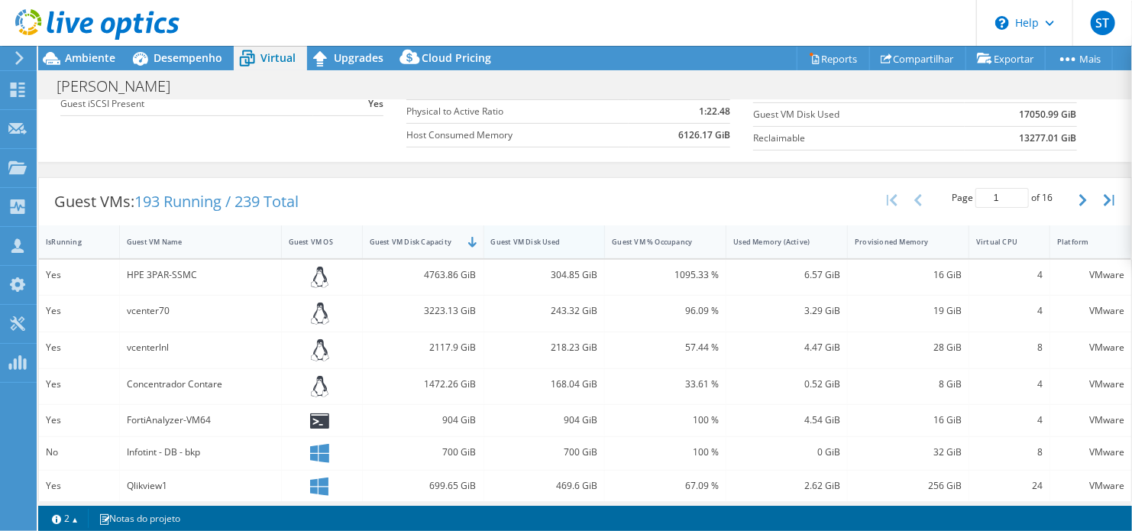
click at [515, 231] on div "Guest VM Disk Used" at bounding box center [535, 242] width 102 height 24
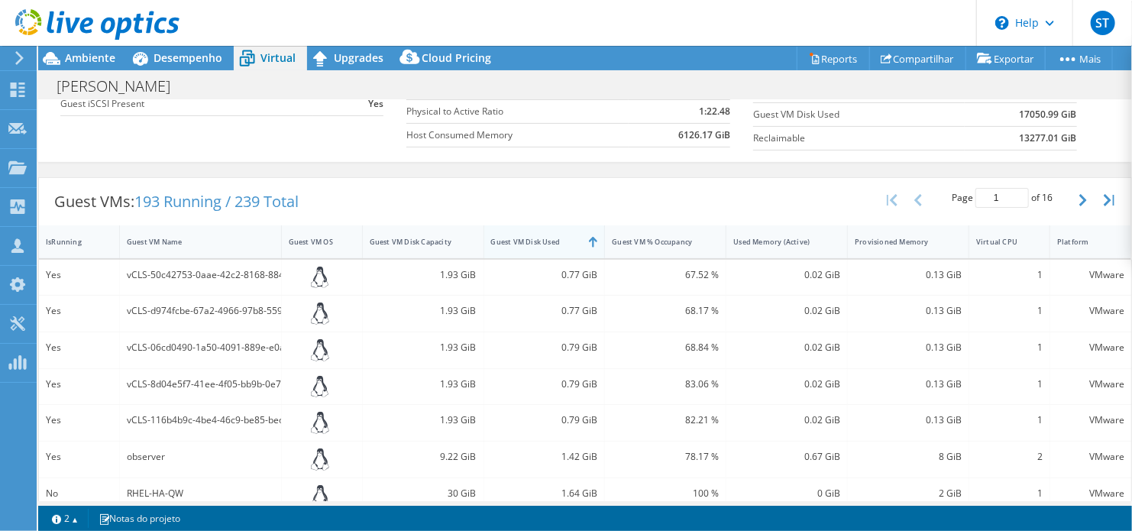
click at [515, 231] on div "Guest VM Disk Used" at bounding box center [535, 242] width 102 height 24
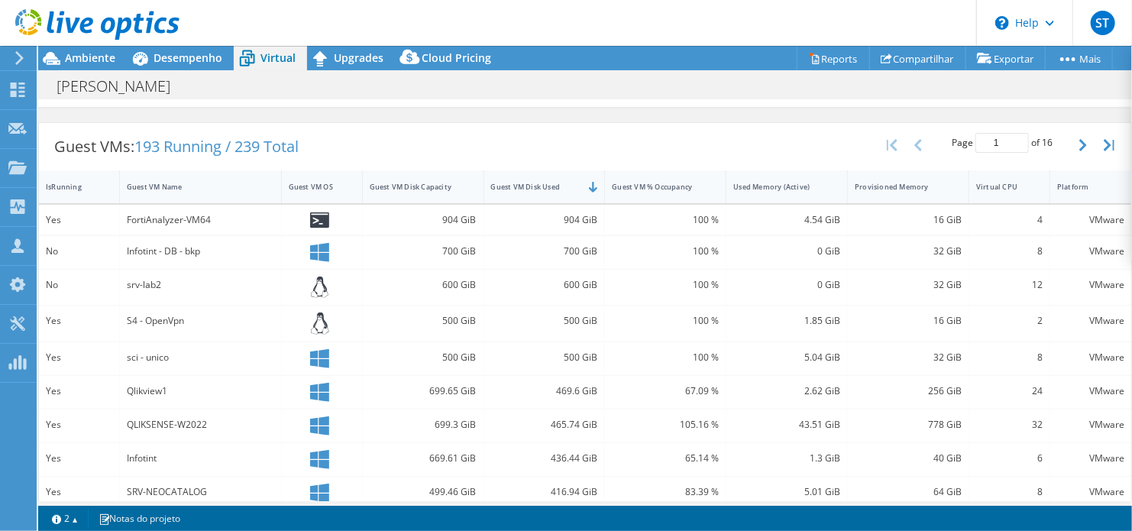
scroll to position [315, 0]
